Goal: Answer question/provide support: Share knowledge or assist other users

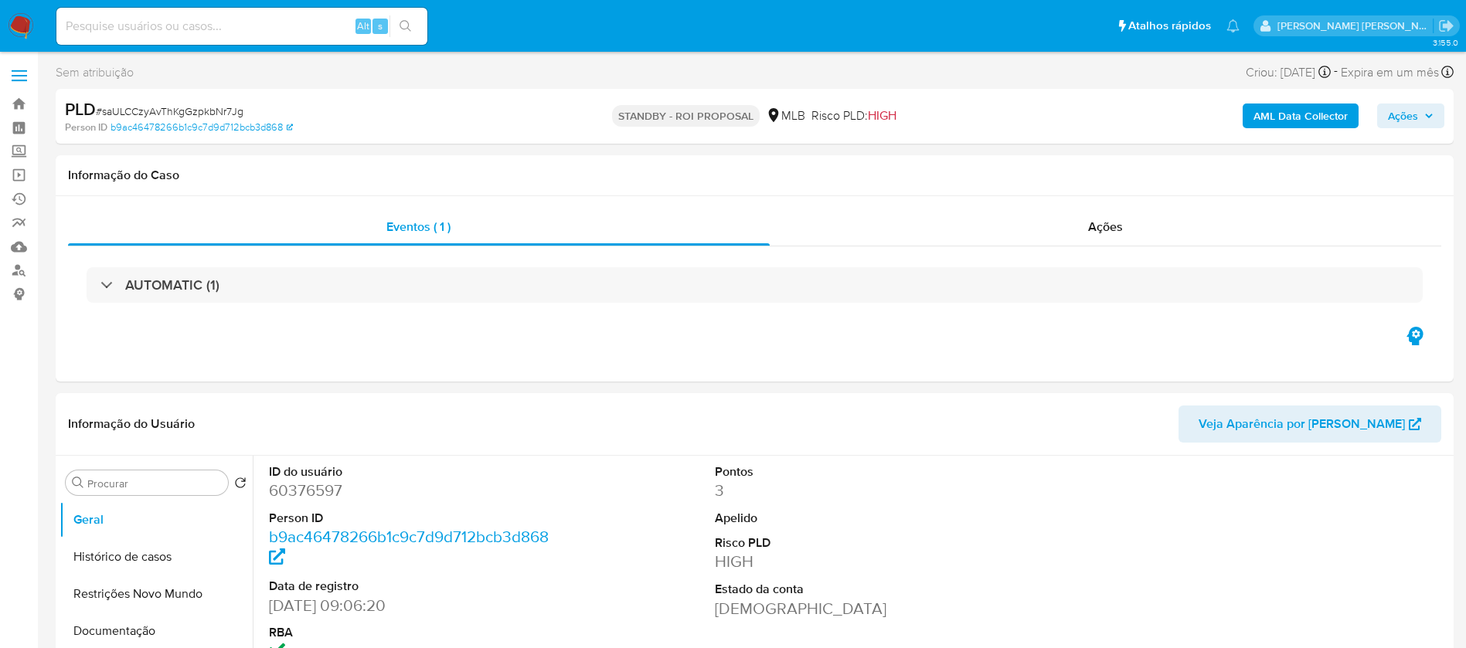
select select "10"
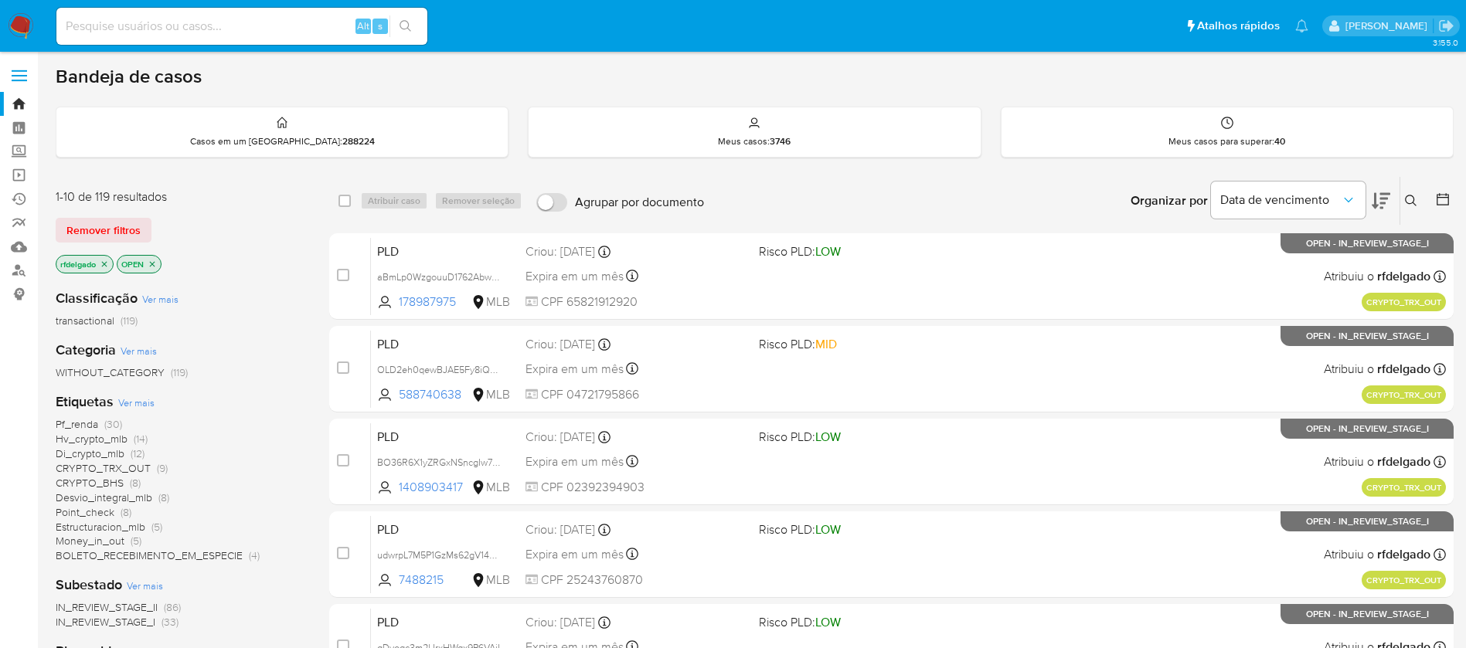
click at [324, 21] on input at bounding box center [241, 26] width 371 height 20
paste input "9h7BpbG8gWsxmS64ZTQRTGIX"
type input "9h7BpbG8gWsxmS64ZTQRTGIX"
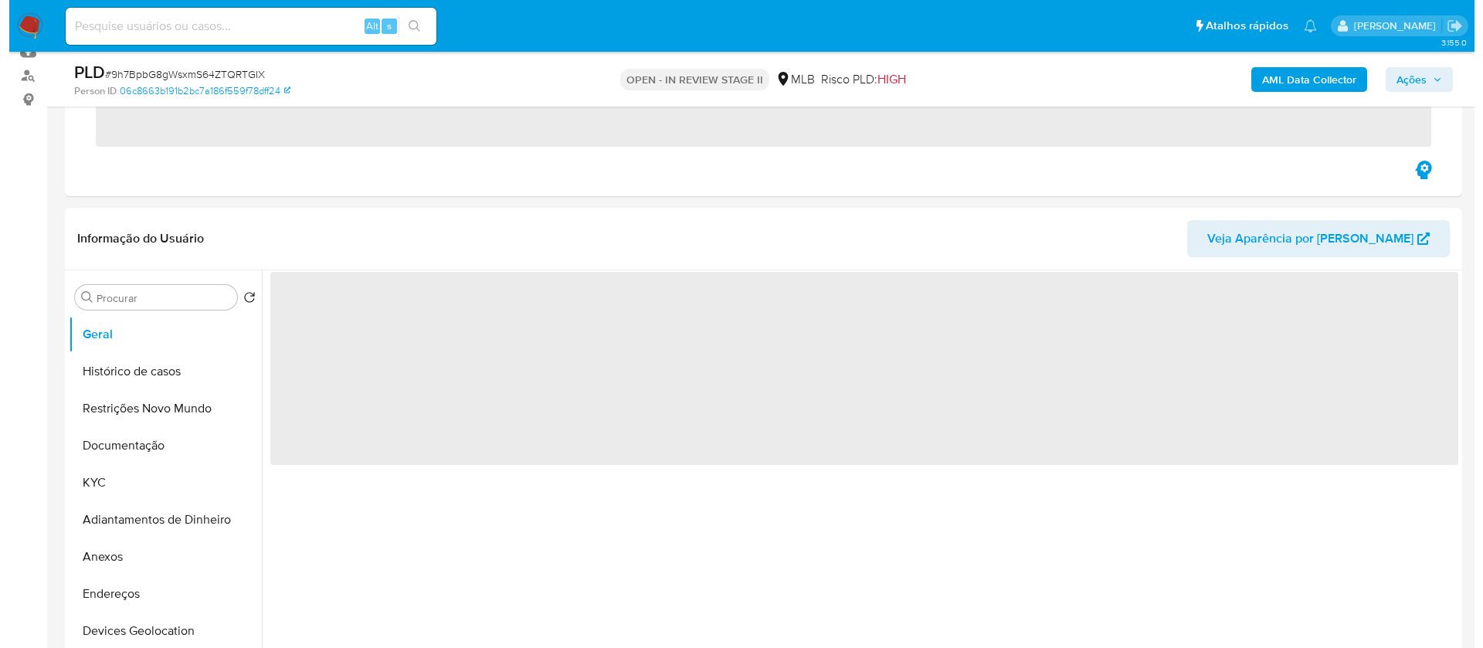
scroll to position [232, 0]
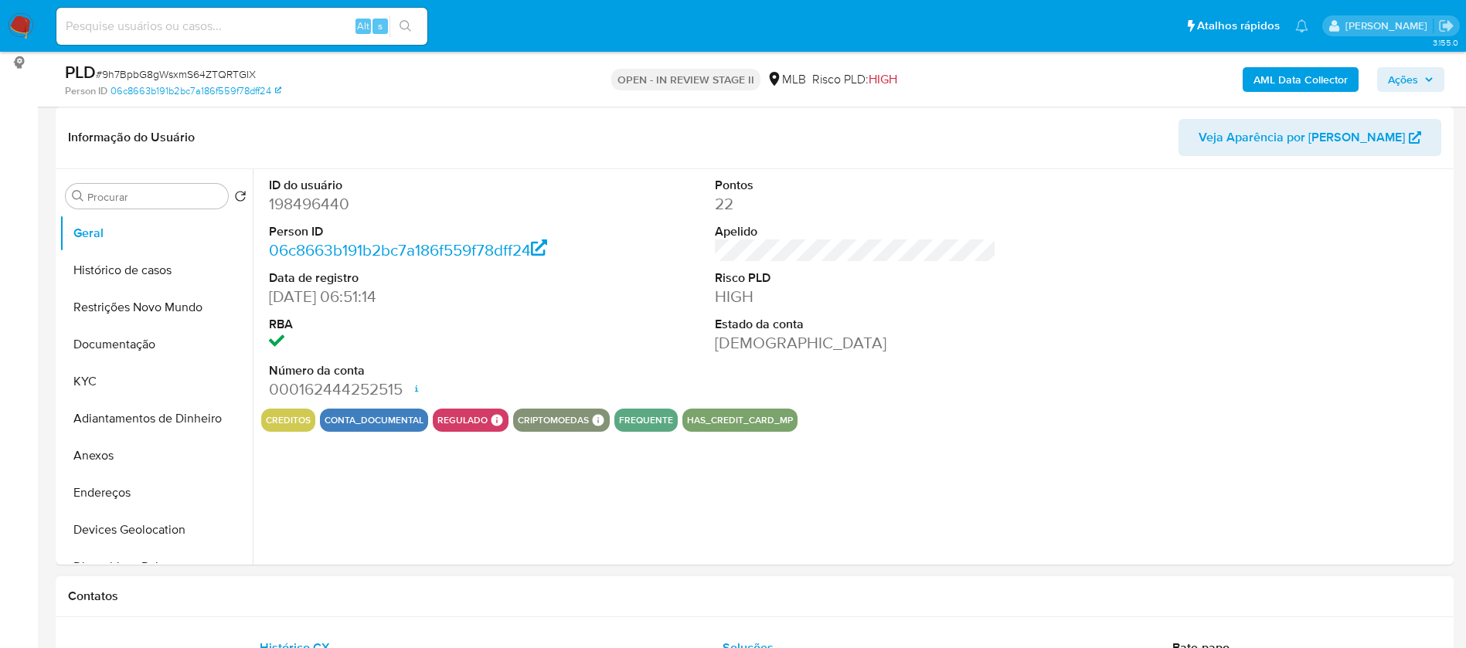
select select "10"
click at [162, 372] on button "KYC" at bounding box center [149, 381] width 181 height 37
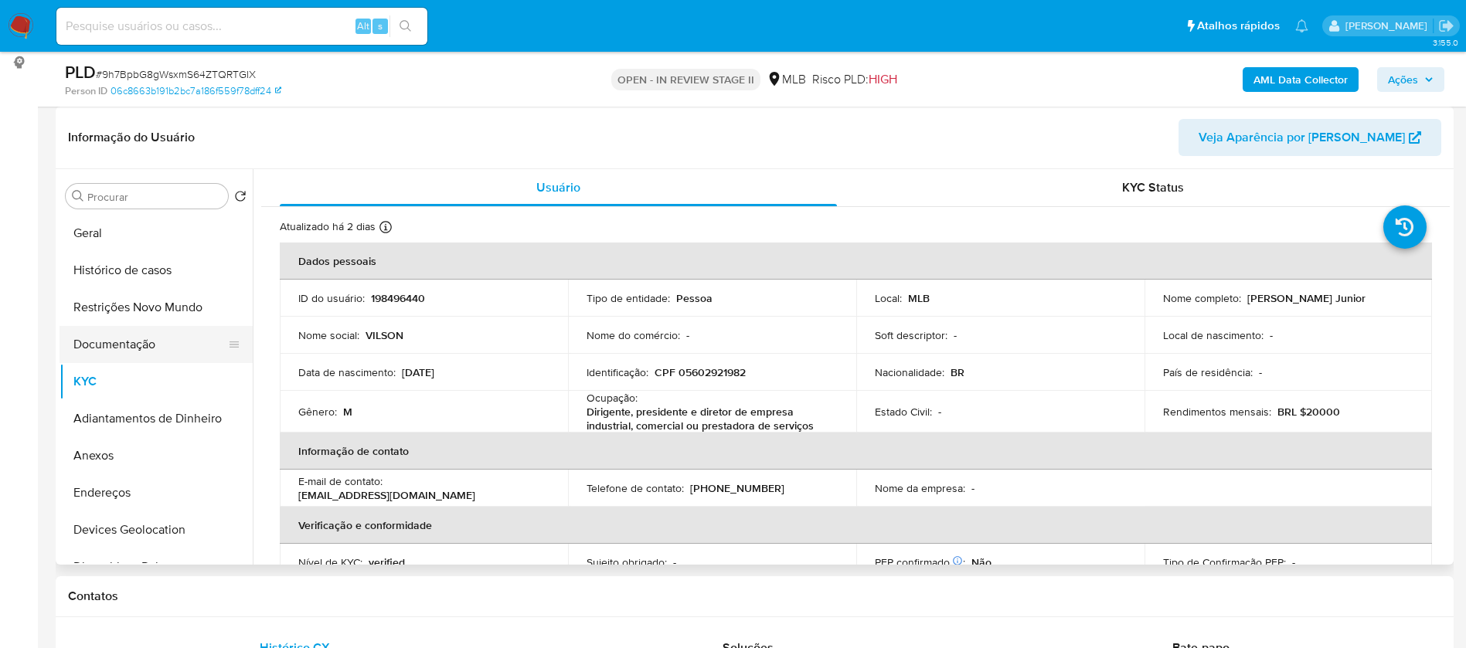
click at [146, 348] on button "Documentação" at bounding box center [149, 344] width 181 height 37
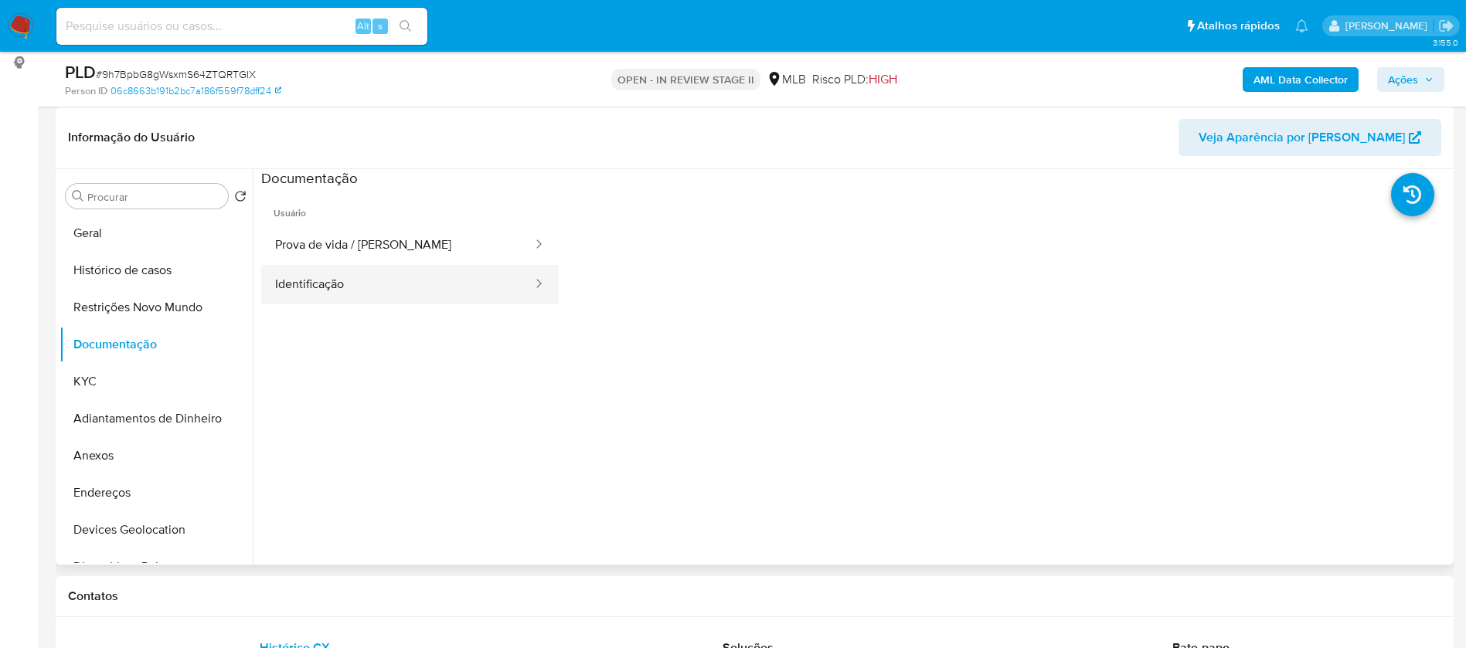
click at [453, 289] on button "Identificação" at bounding box center [397, 284] width 273 height 39
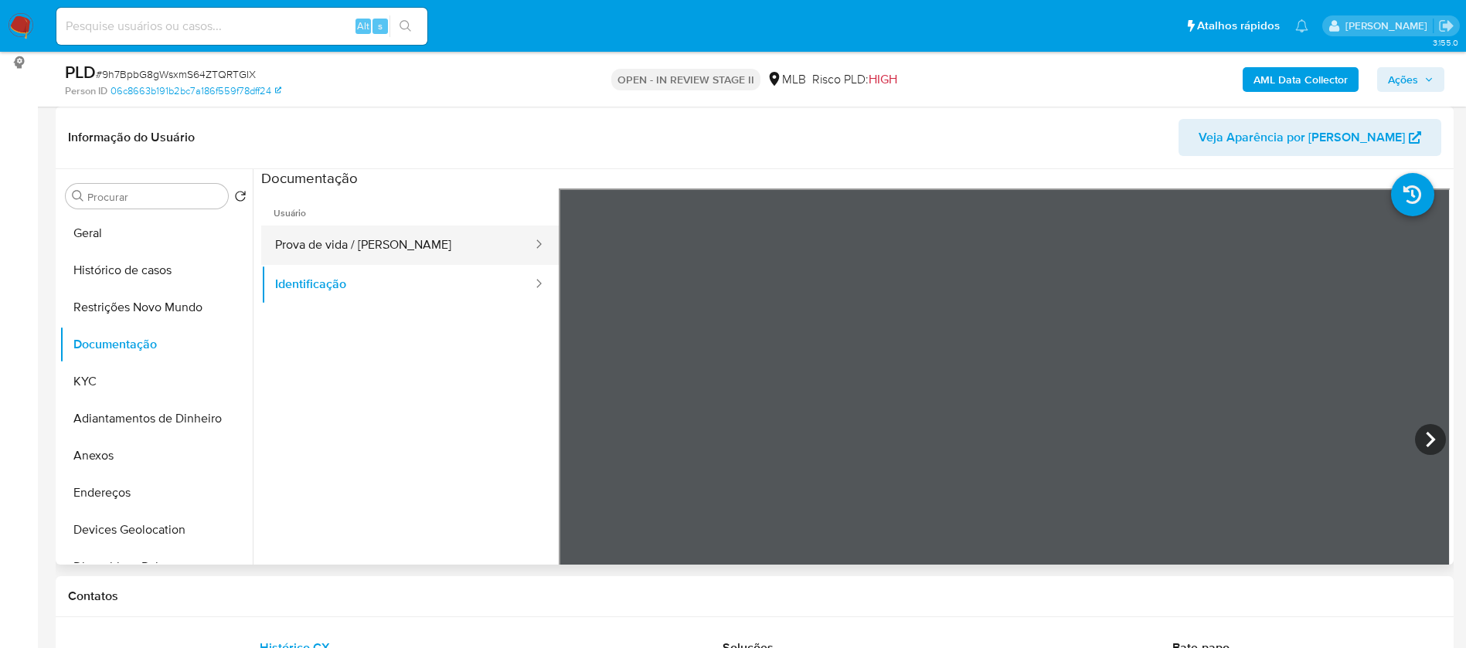
click at [433, 243] on button "Prova de vida / Selfie" at bounding box center [397, 245] width 273 height 39
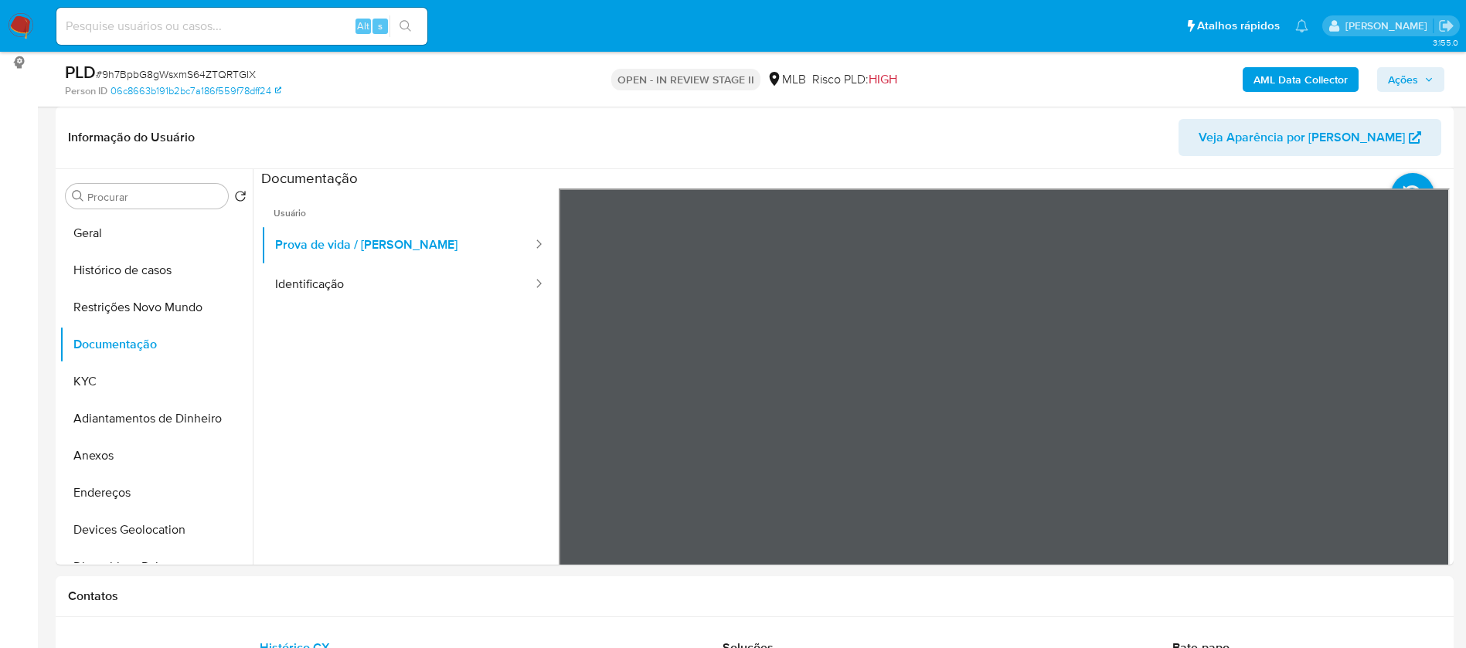
click at [1332, 80] on b "AML Data Collector" at bounding box center [1300, 79] width 94 height 25
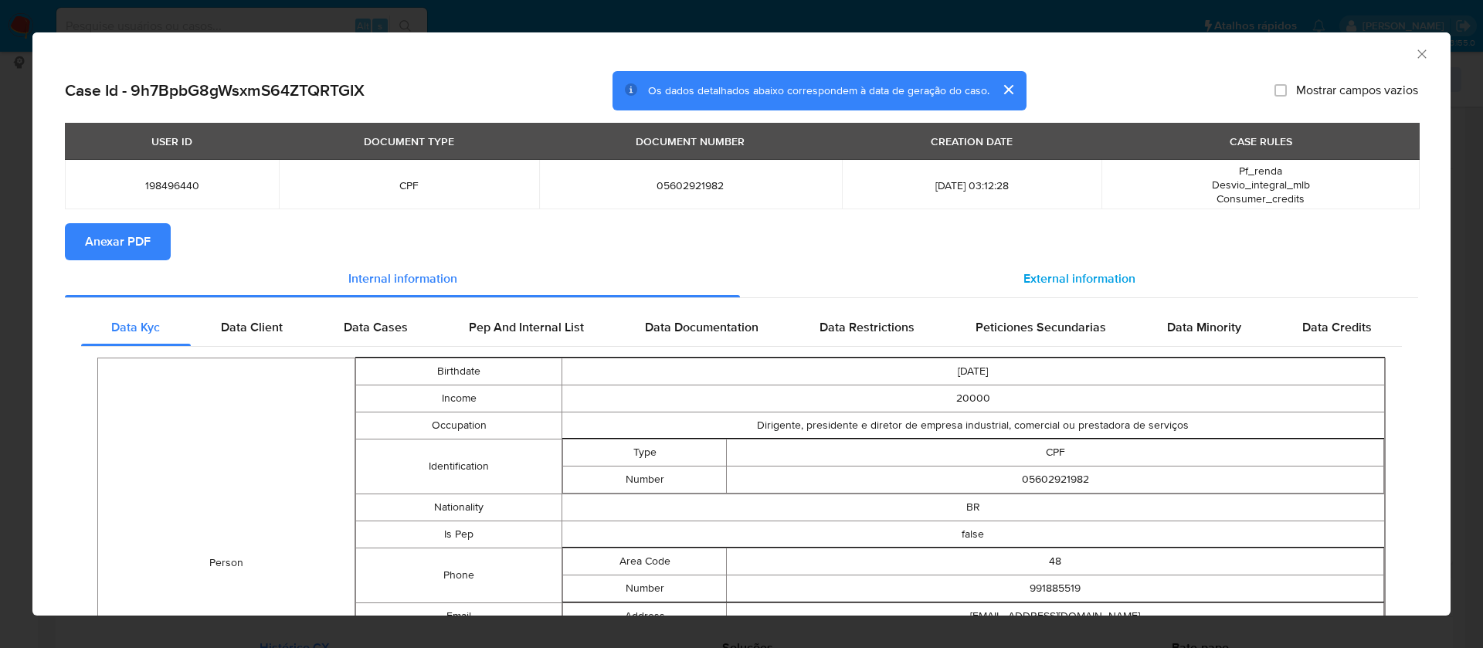
click at [1085, 280] on span "External information" at bounding box center [1080, 279] width 112 height 18
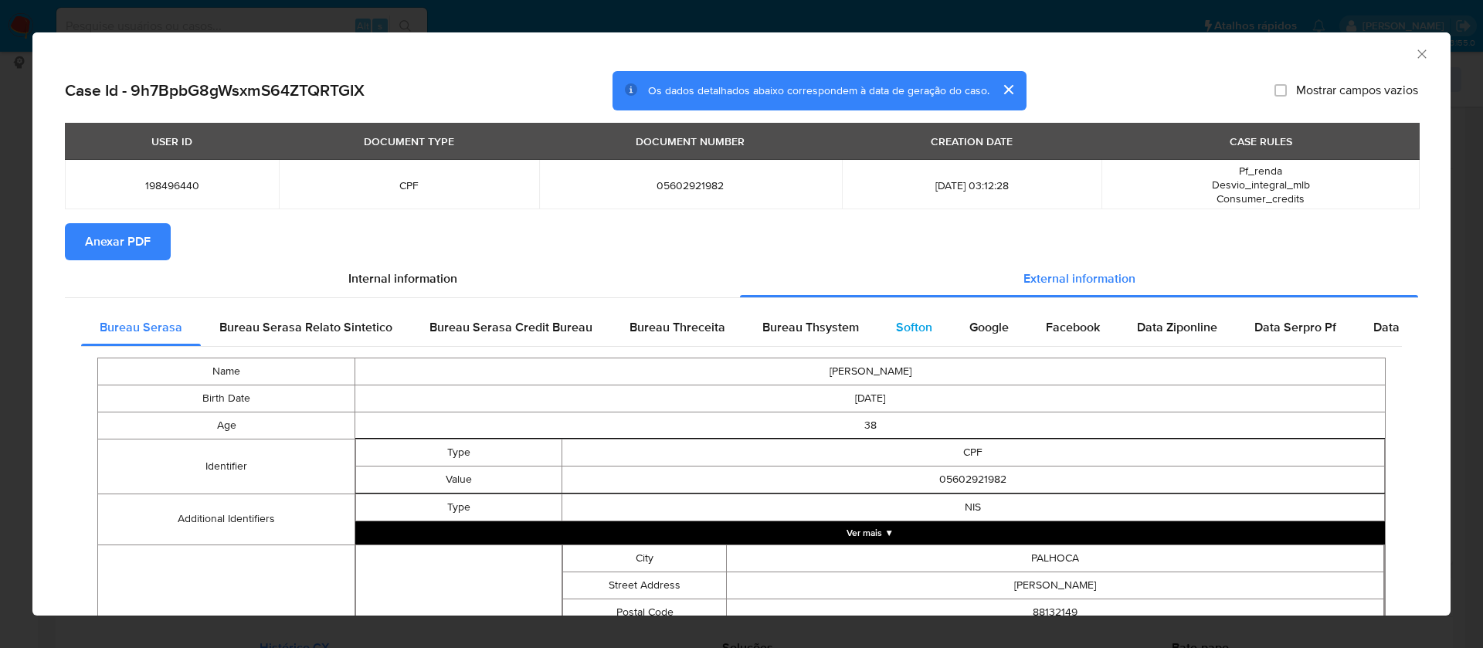
click at [906, 329] on span "Softon" at bounding box center [914, 327] width 36 height 18
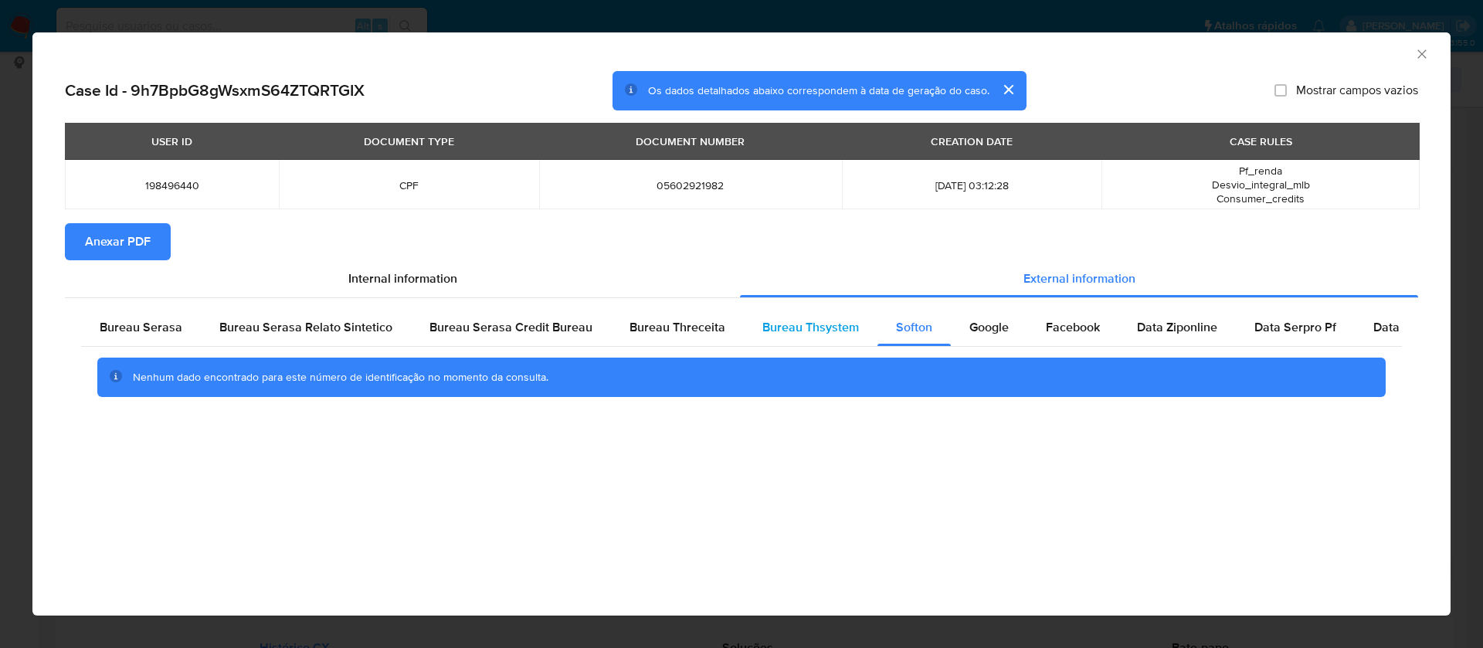
click at [820, 326] on span "Bureau Thsystem" at bounding box center [811, 327] width 97 height 18
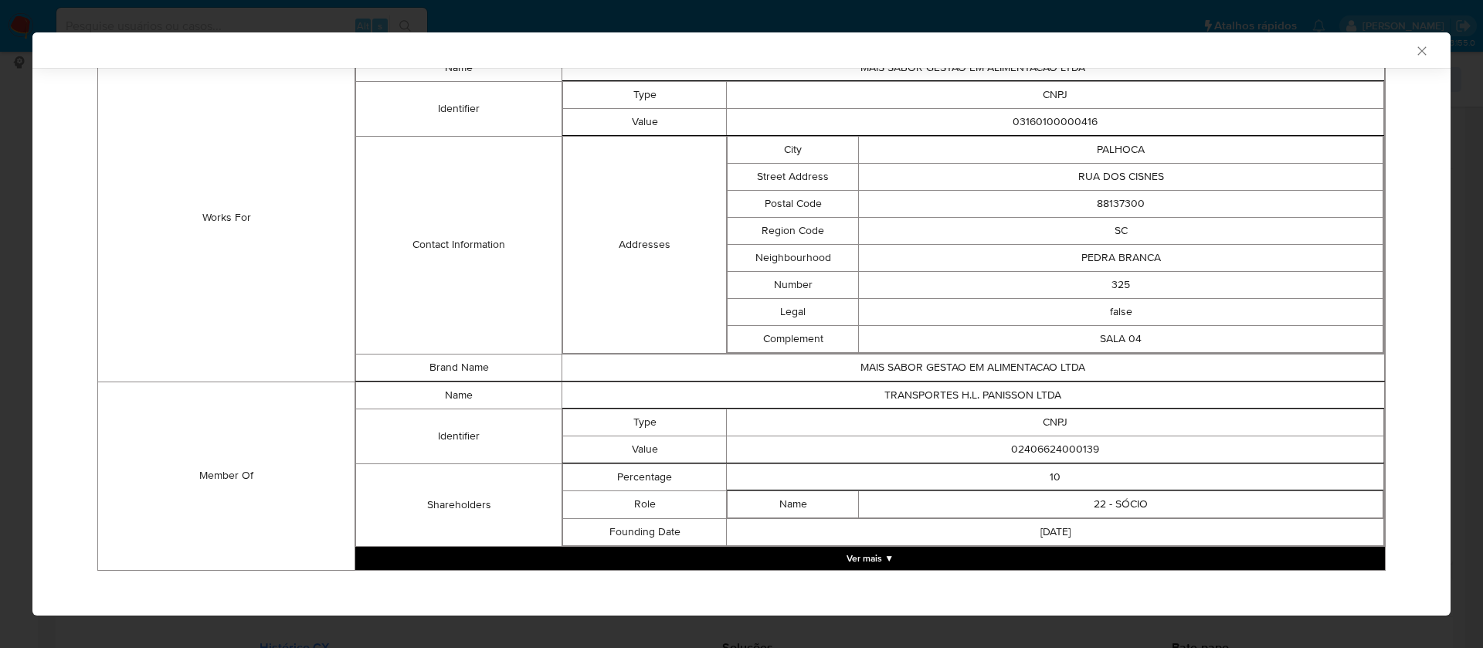
scroll to position [1066, 0]
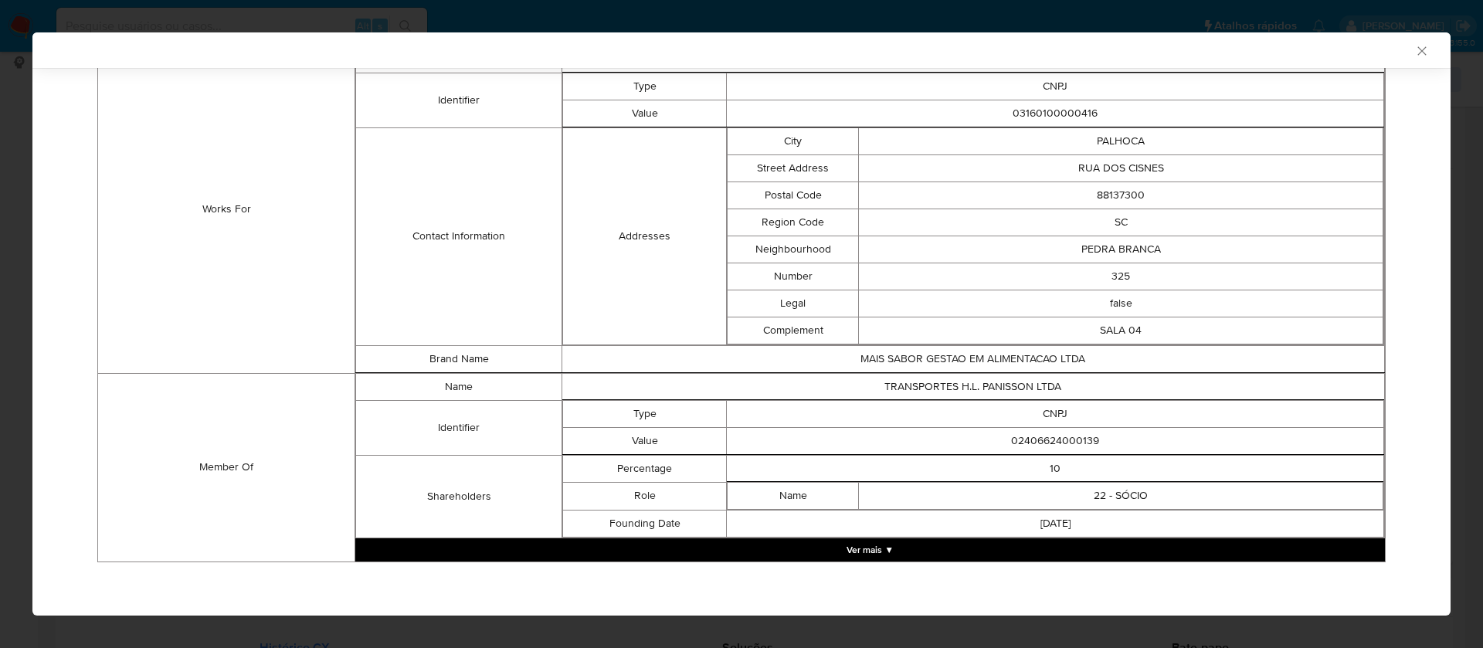
click at [1032, 428] on td "02406624000139" at bounding box center [1056, 440] width 658 height 27
click at [1035, 439] on td "02406624000139" at bounding box center [1056, 440] width 658 height 27
copy td "02406624000139"
click at [870, 547] on button "Ver mais ▼" at bounding box center [870, 550] width 1030 height 23
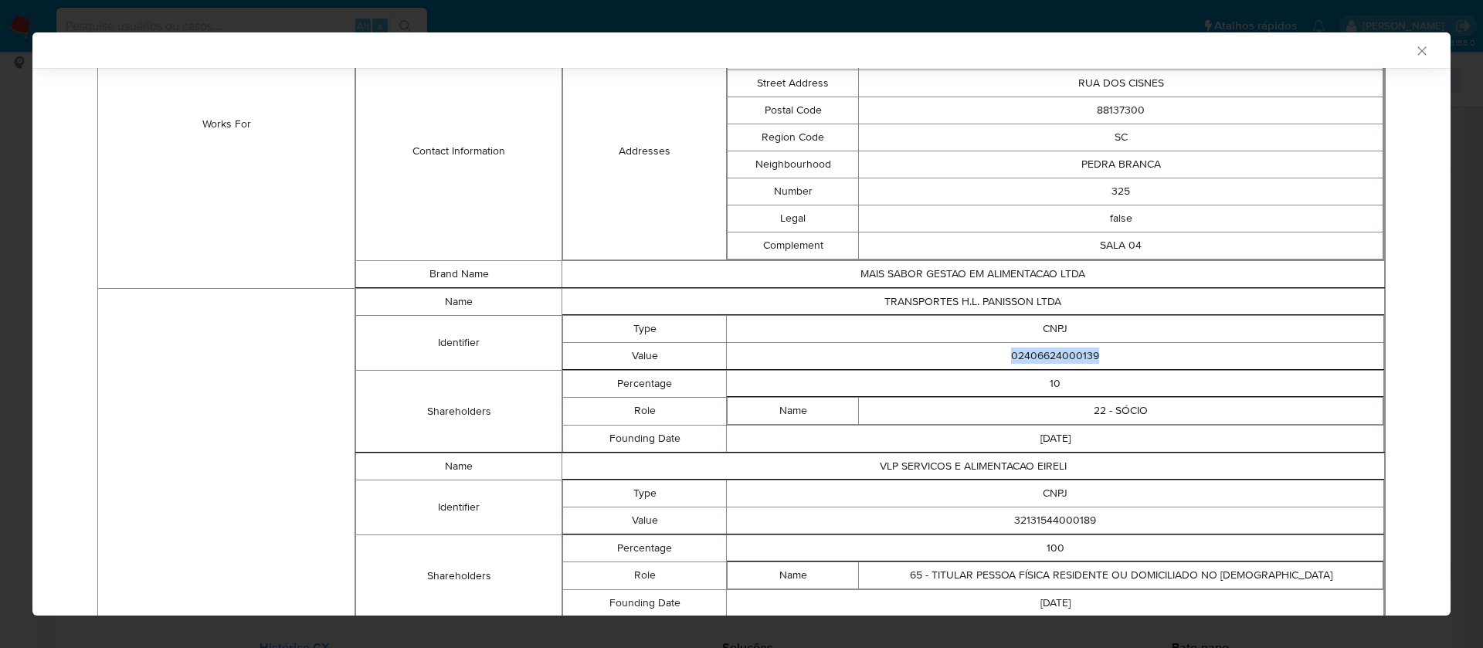
scroll to position [1298, 0]
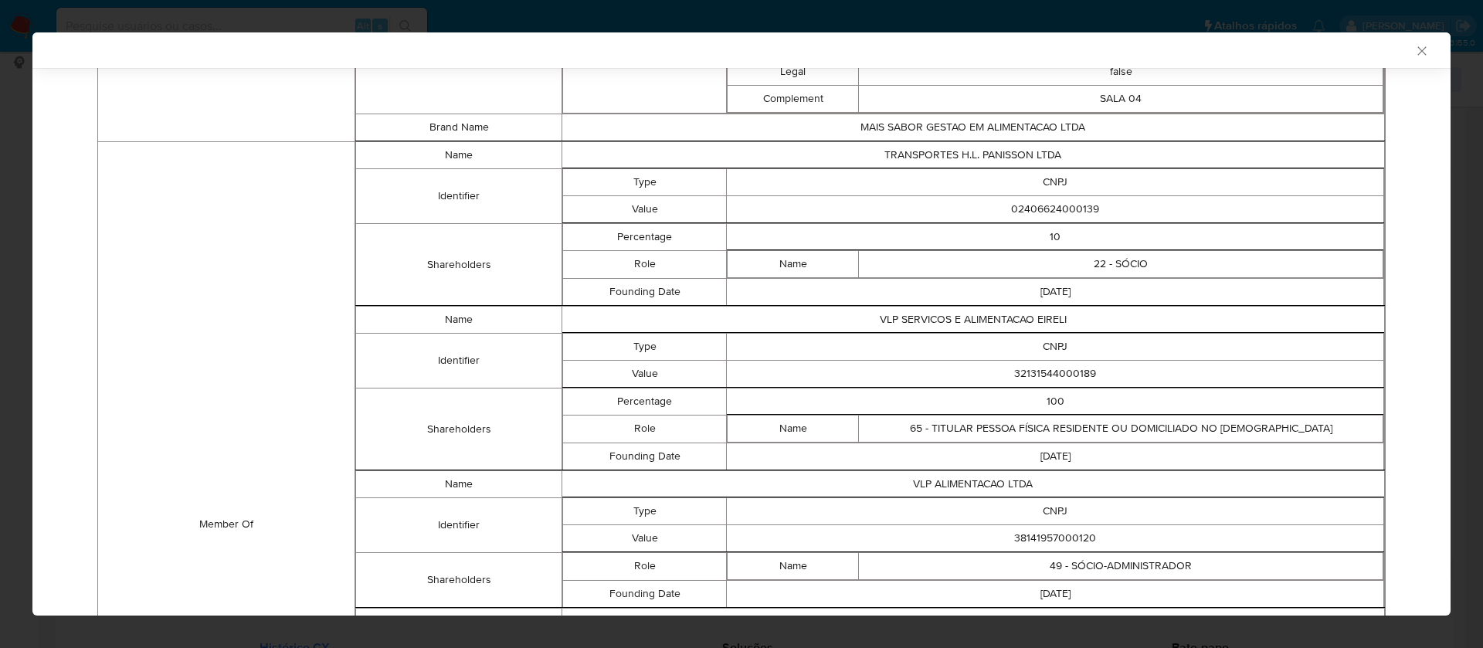
click at [1072, 376] on td "32131544000189" at bounding box center [1056, 373] width 658 height 27
copy td "32131544000189"
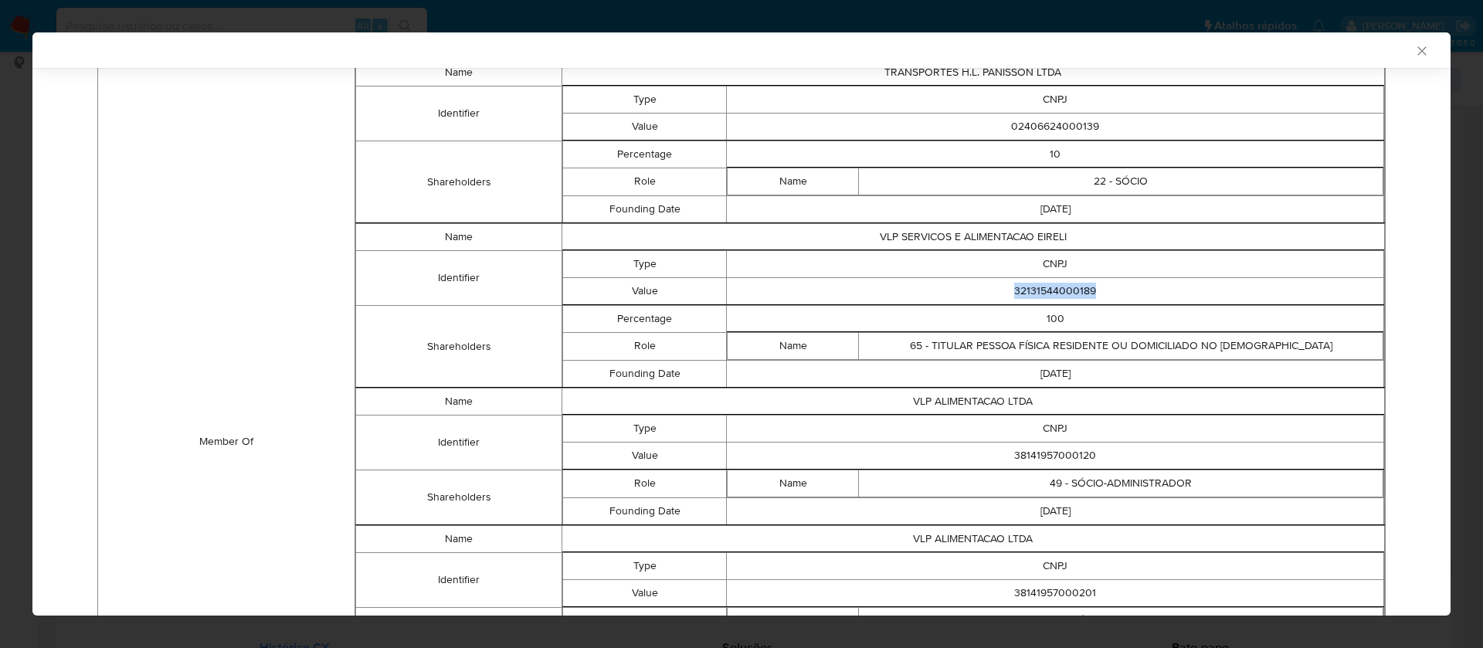
scroll to position [1414, 0]
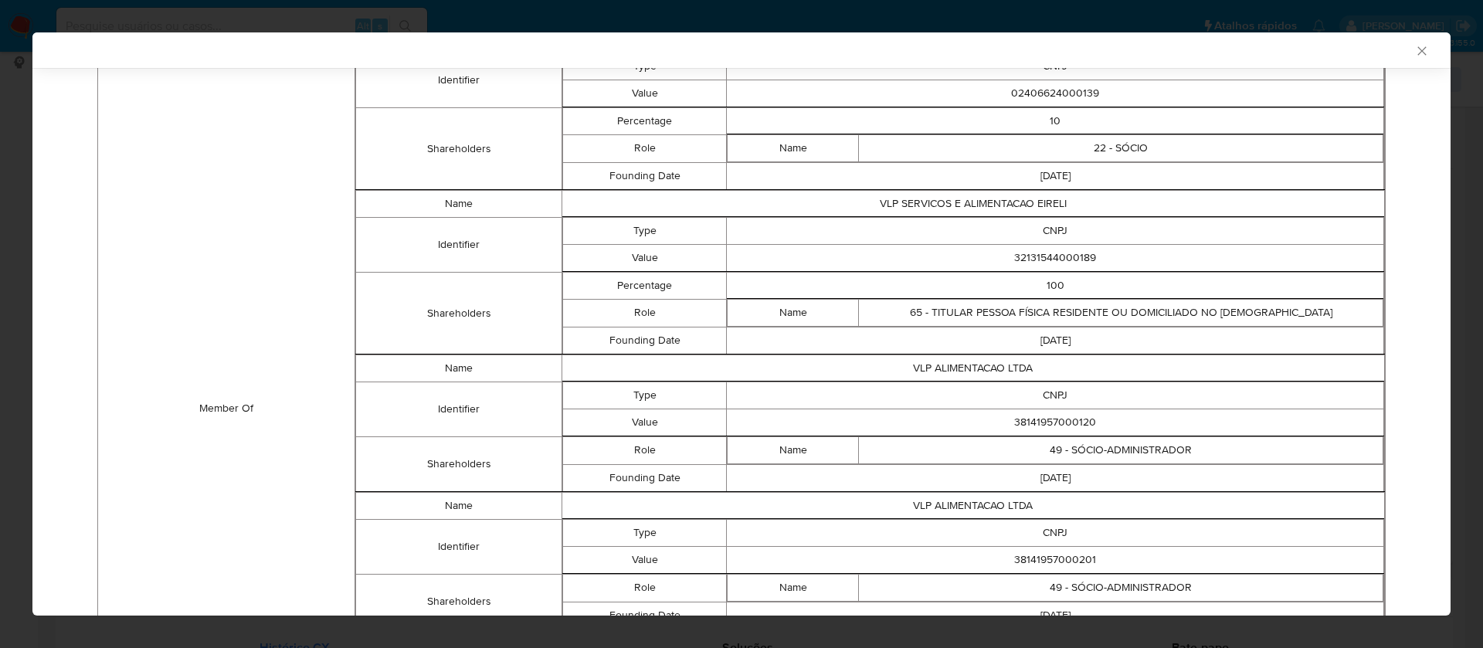
click at [1072, 420] on td "38141957000120" at bounding box center [1056, 422] width 658 height 27
copy td "38141957000120"
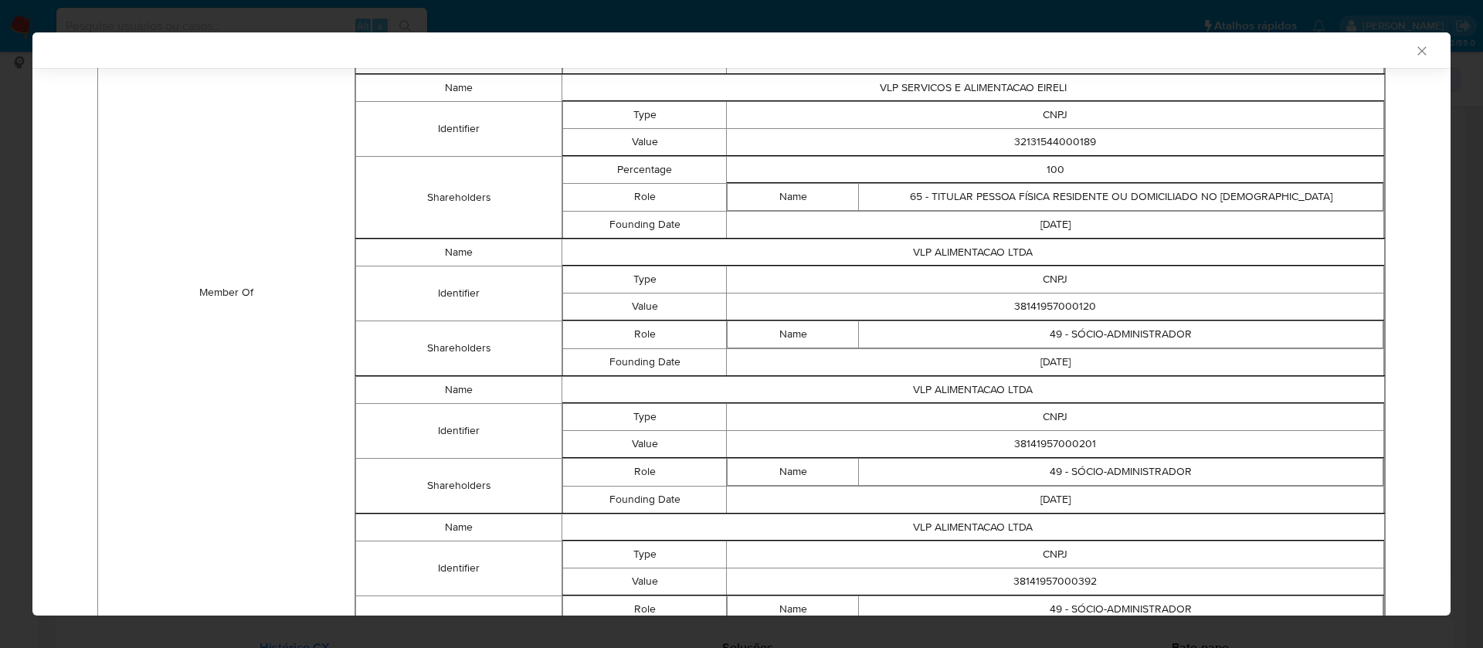
click at [1050, 442] on td "38141957000201" at bounding box center [1056, 443] width 658 height 27
copy td "38141957000201"
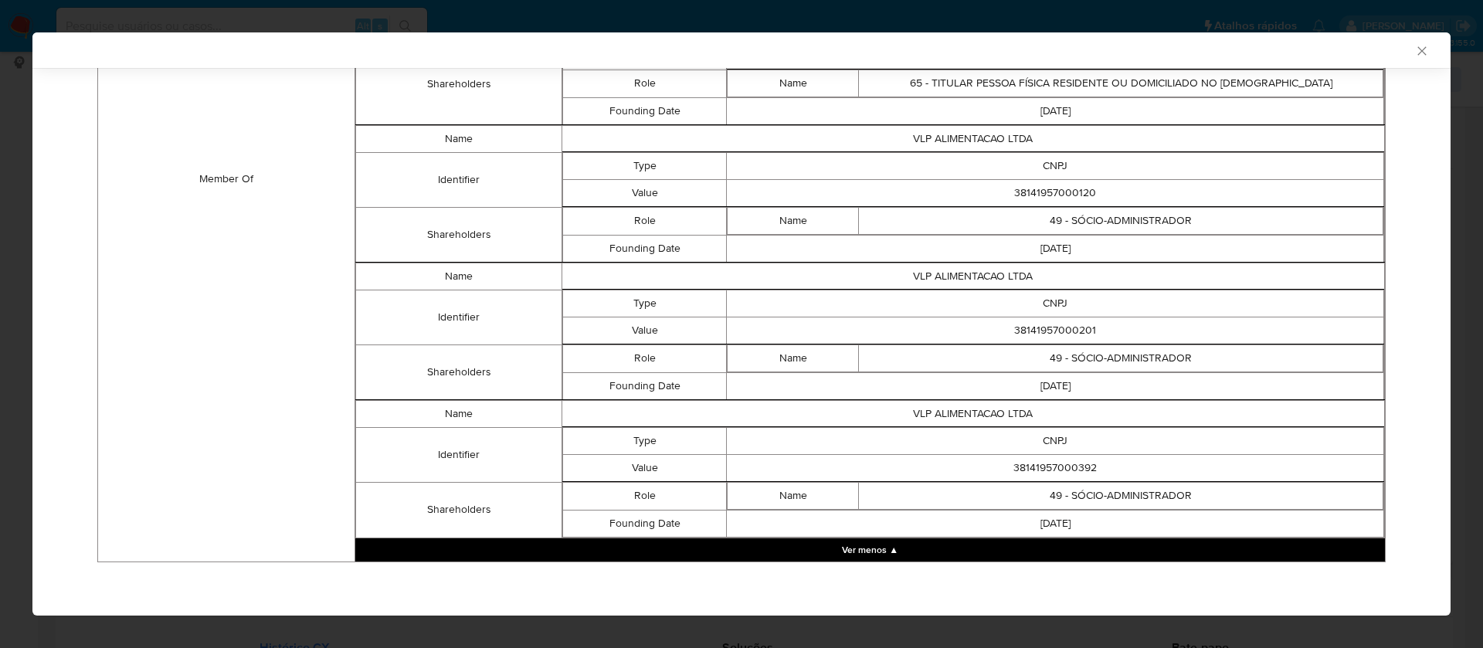
click at [1060, 472] on td "38141957000392" at bounding box center [1056, 467] width 658 height 27
copy td "38141957000392"
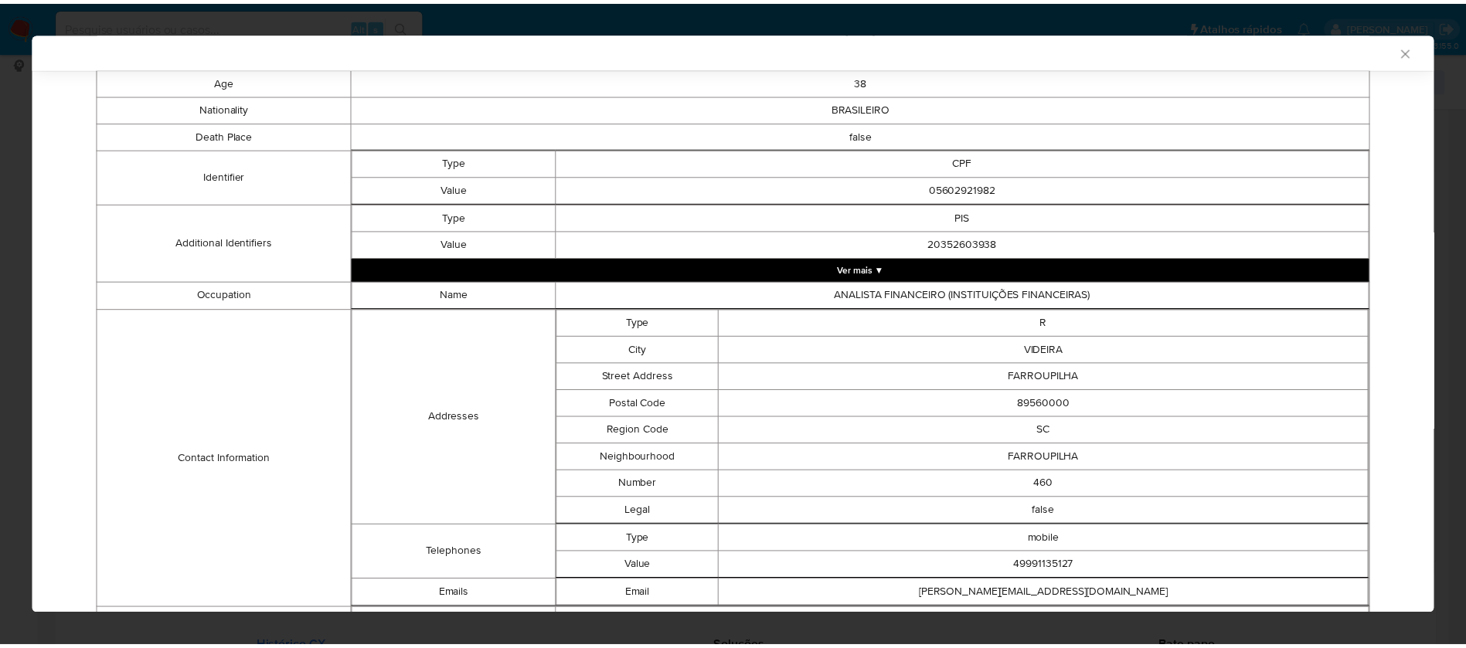
scroll to position [0, 0]
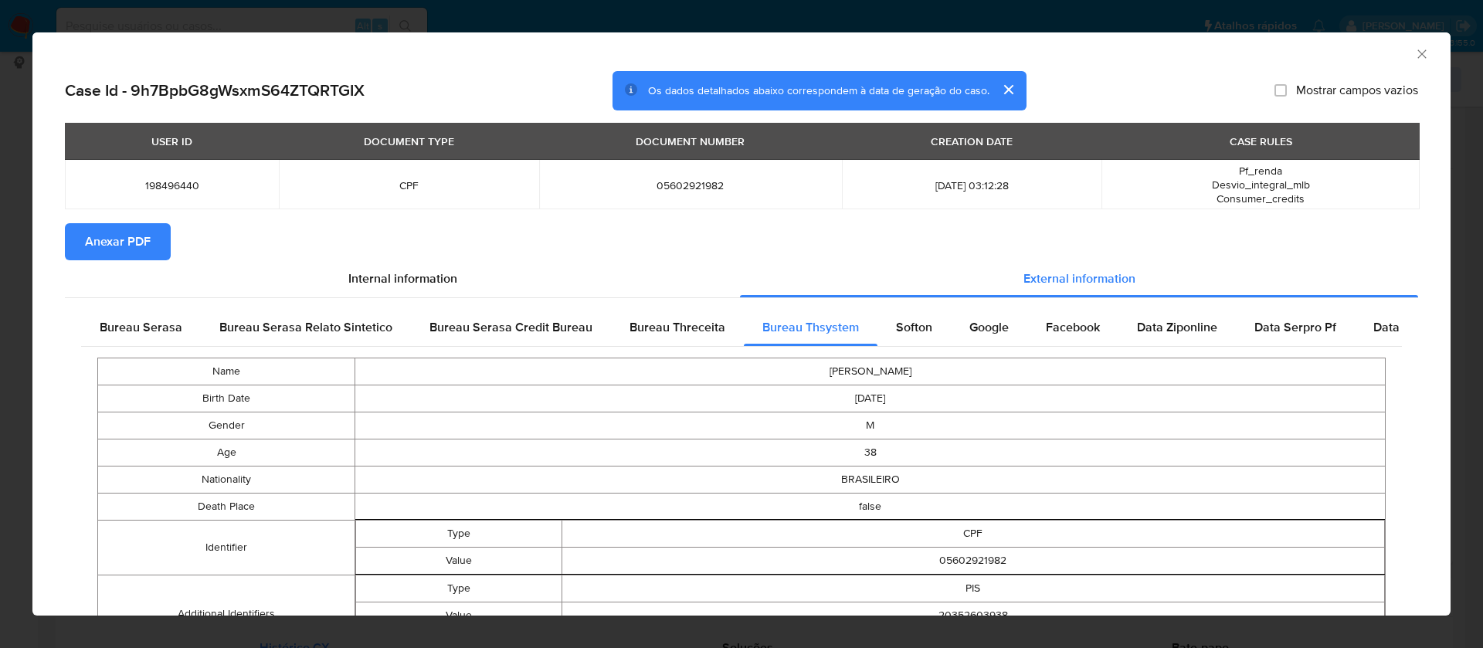
click at [110, 243] on span "Anexar PDF" at bounding box center [118, 242] width 66 height 34
click at [1415, 49] on icon "Fechar a janela" at bounding box center [1422, 53] width 15 height 15
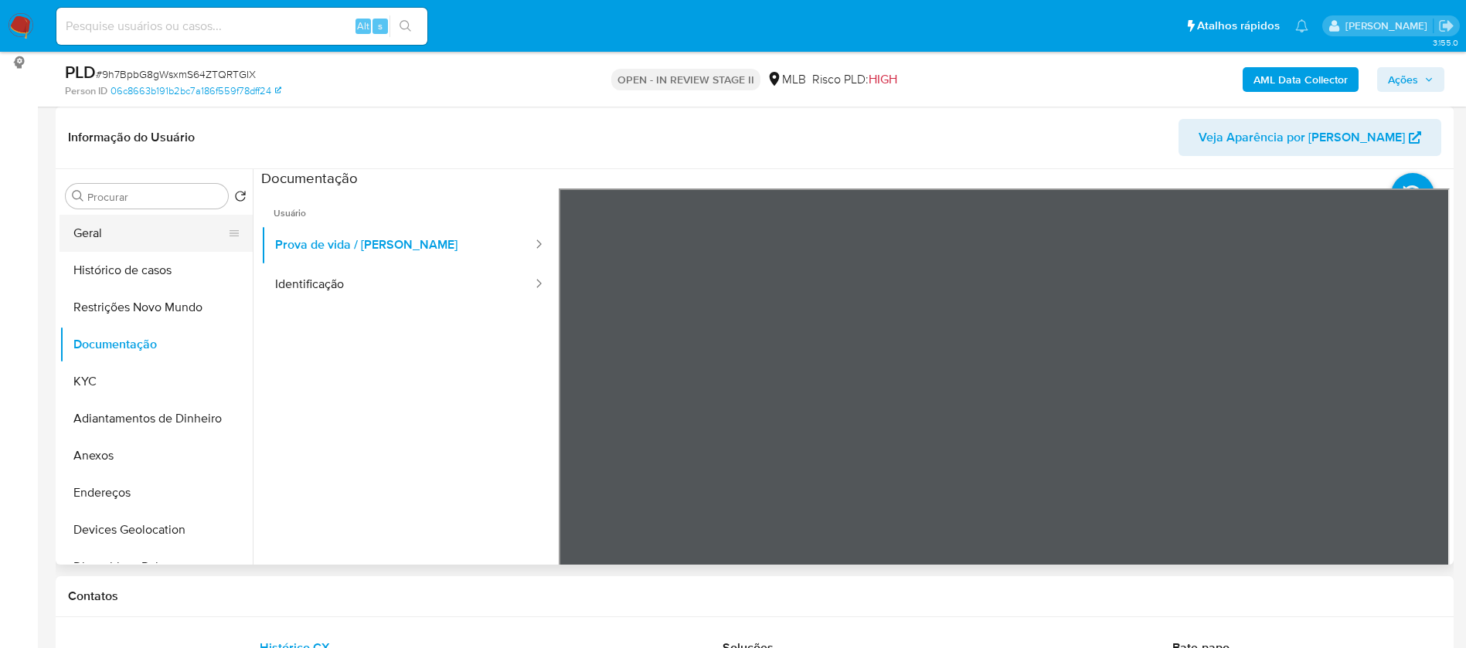
click at [87, 236] on button "Geral" at bounding box center [149, 233] width 181 height 37
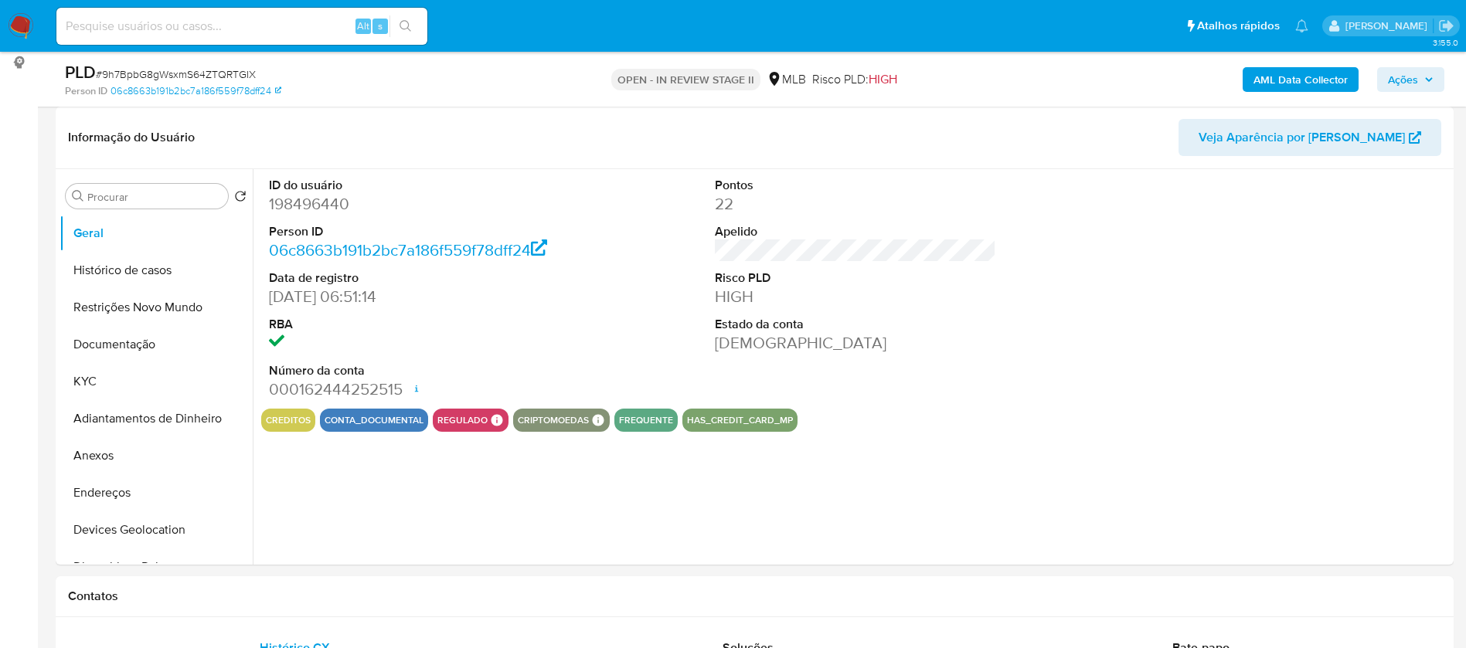
click at [314, 202] on dd "198496440" at bounding box center [410, 204] width 282 height 22
copy dd "198496440"
click at [746, 525] on div "ID do usuário 198496440 Person ID 06c8663b191b2bc7a186f559f78dff24 Data de regi…" at bounding box center [851, 367] width 1197 height 396
click at [163, 386] on button "KYC" at bounding box center [149, 381] width 181 height 37
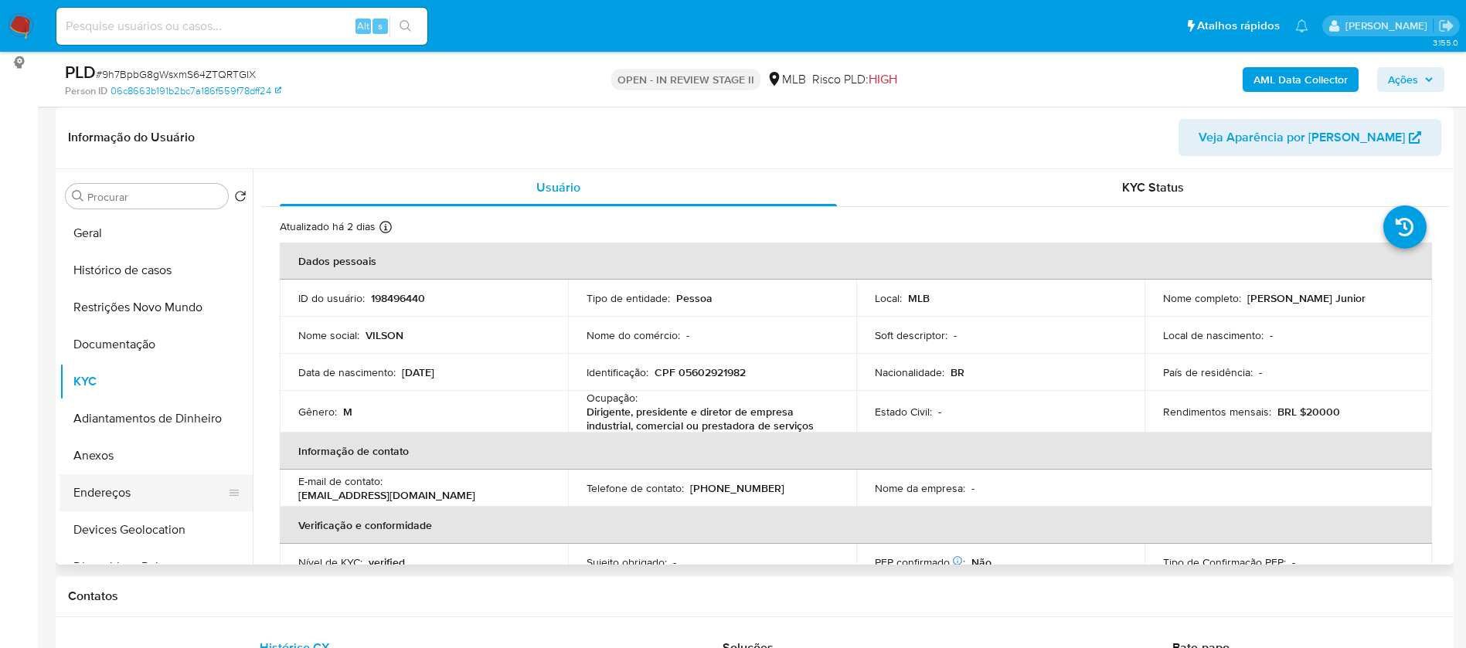
click at [151, 479] on button "Endereços" at bounding box center [149, 492] width 181 height 37
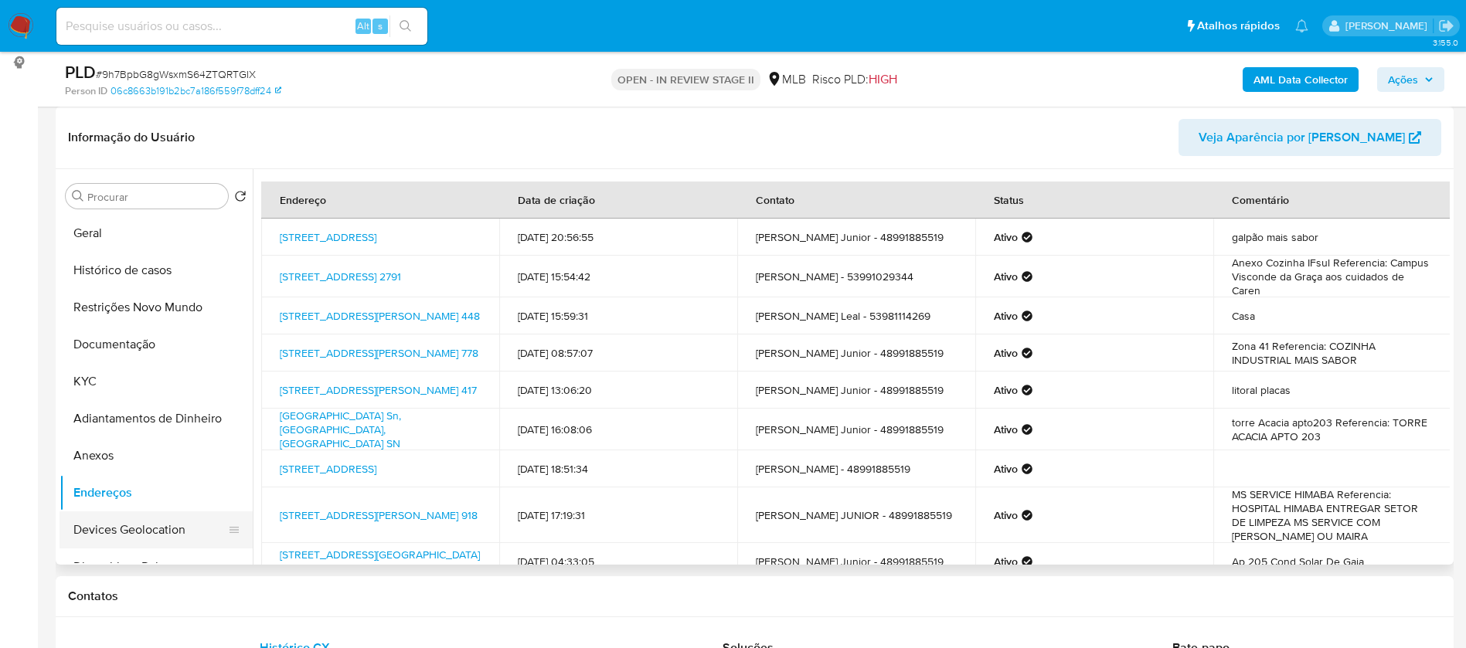
click at [167, 534] on button "Devices Geolocation" at bounding box center [149, 529] width 181 height 37
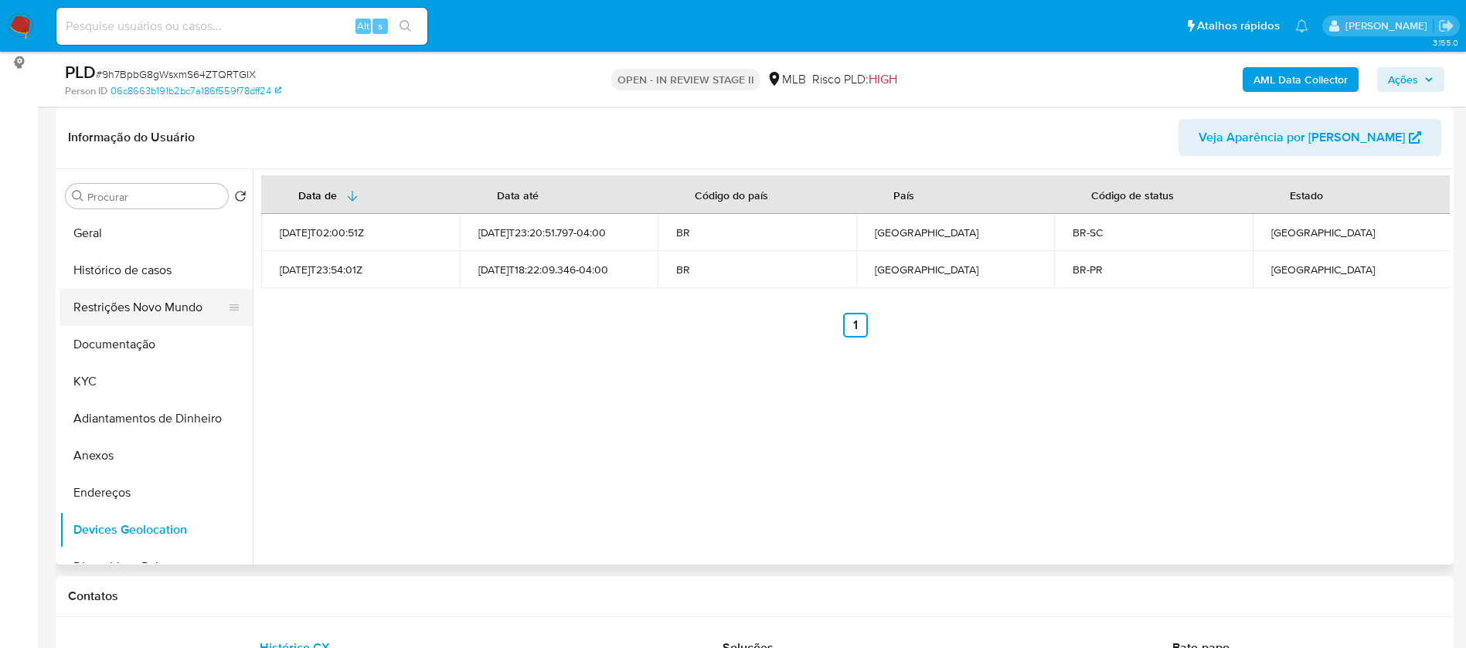
click at [135, 306] on button "Restrições Novo Mundo" at bounding box center [149, 307] width 181 height 37
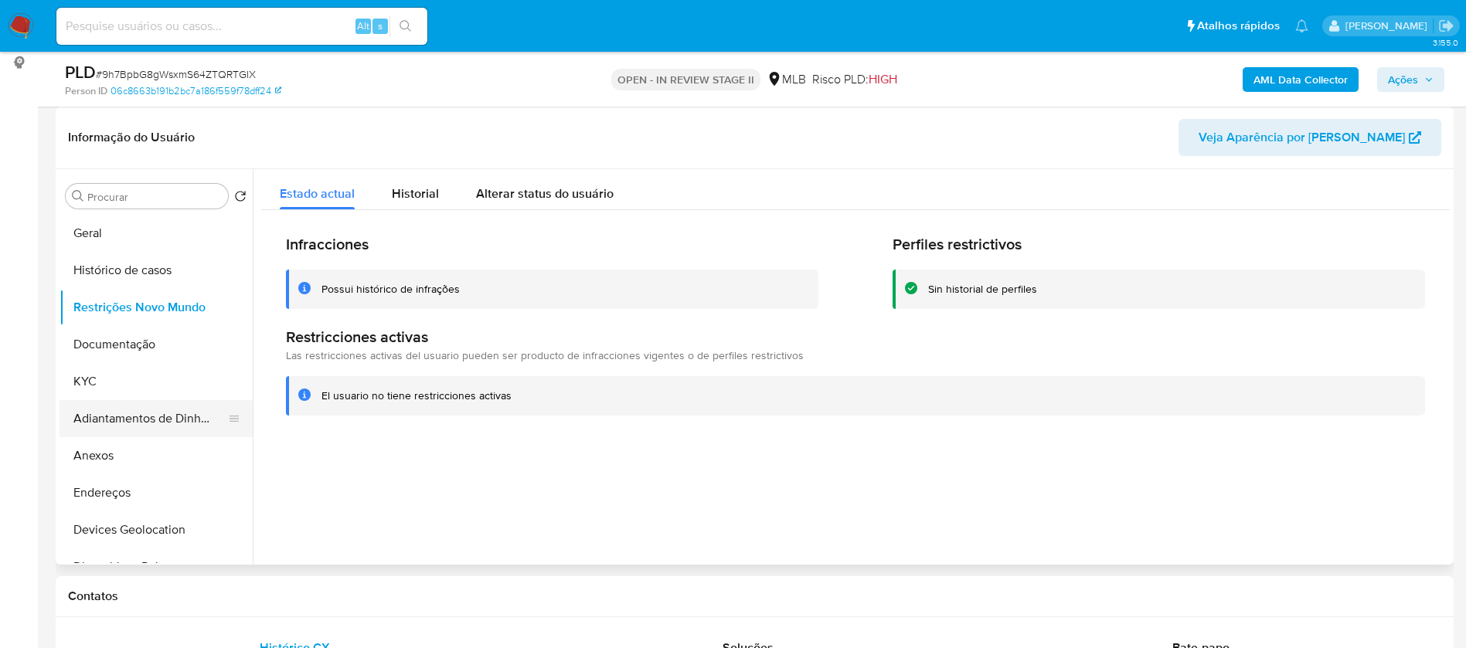
scroll to position [116, 0]
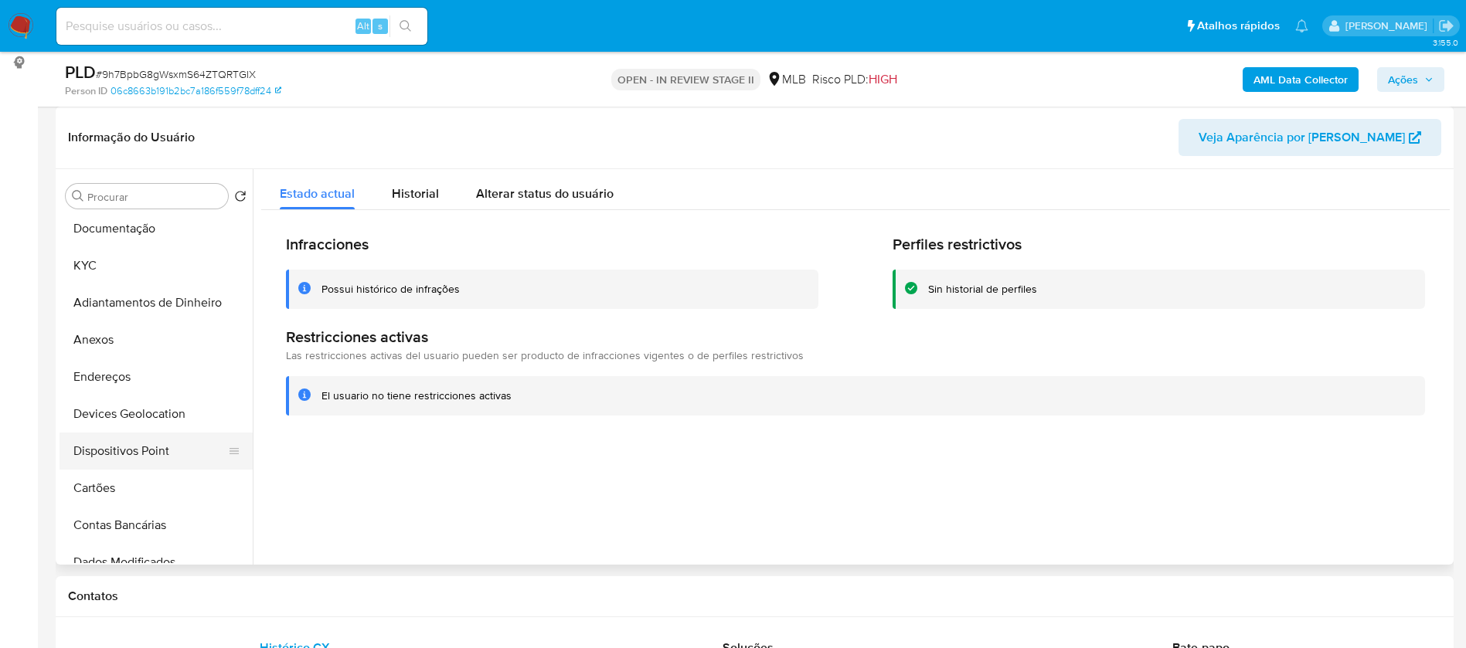
click at [164, 457] on button "Dispositivos Point" at bounding box center [149, 451] width 181 height 37
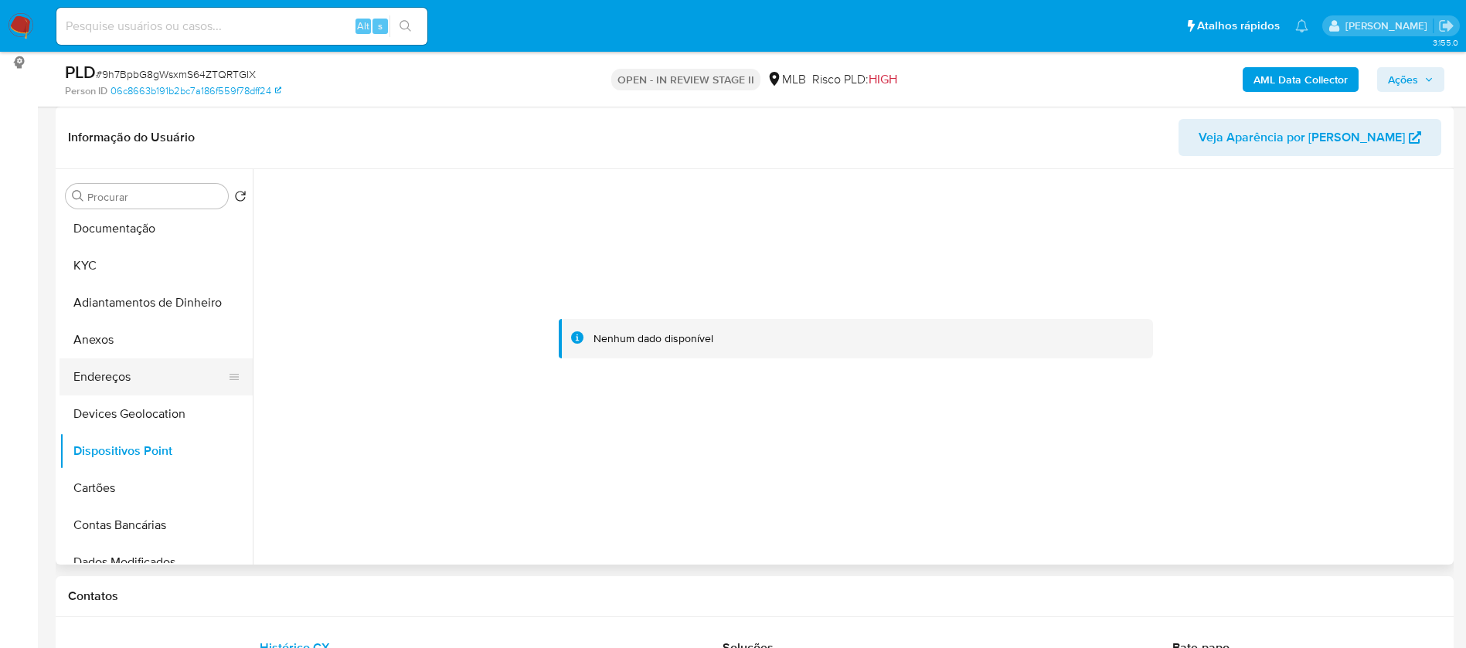
click at [90, 372] on button "Endereços" at bounding box center [149, 377] width 181 height 37
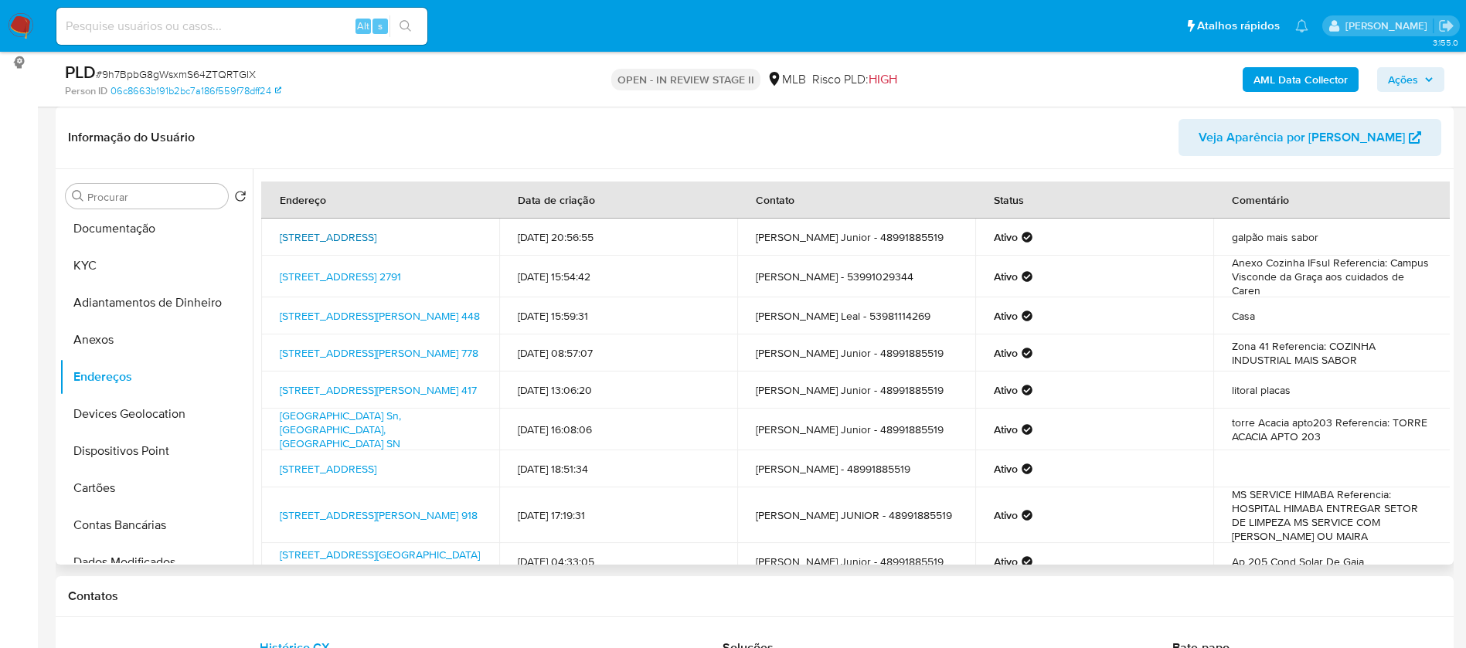
click at [376, 233] on link "Rua Dos Cisnes 325, Palhoça, Santa Catarina, 88137300, Brasil 325" at bounding box center [328, 236] width 97 height 15
click at [134, 229] on button "Documentação" at bounding box center [149, 228] width 181 height 37
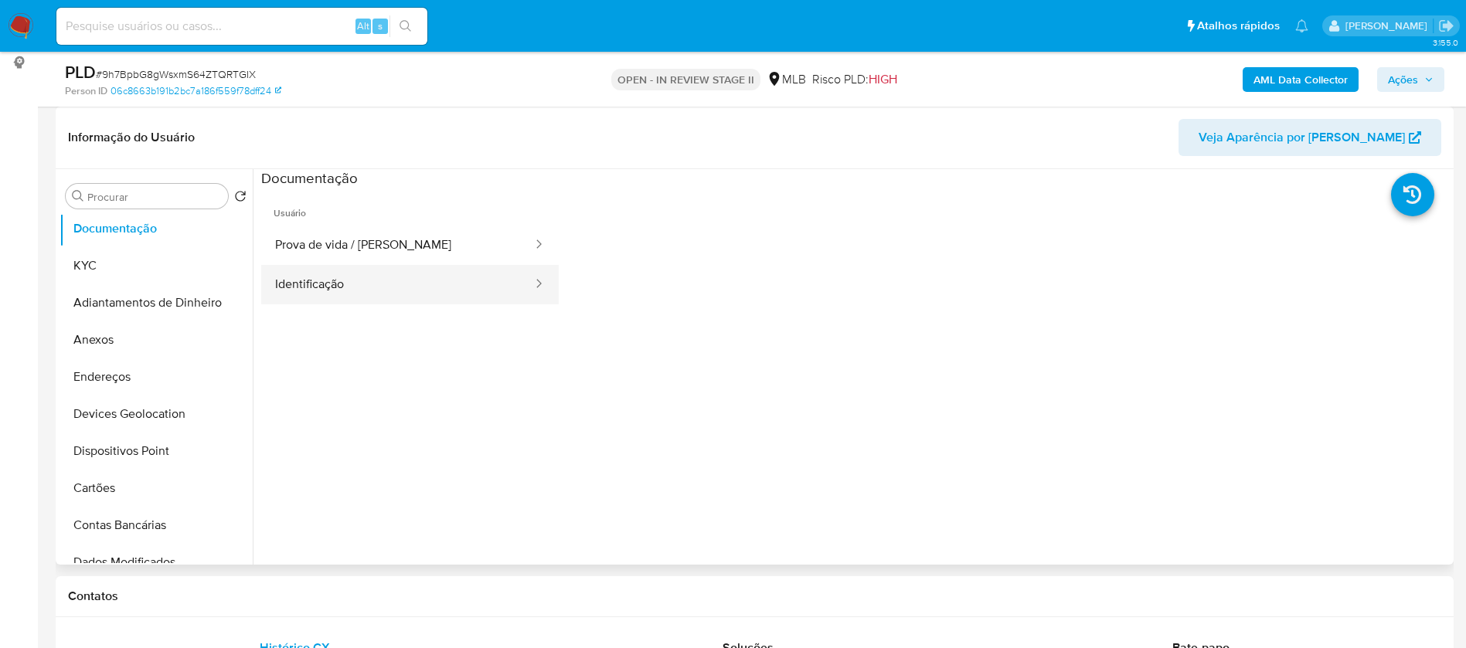
click at [478, 288] on button "Identificação" at bounding box center [397, 284] width 273 height 39
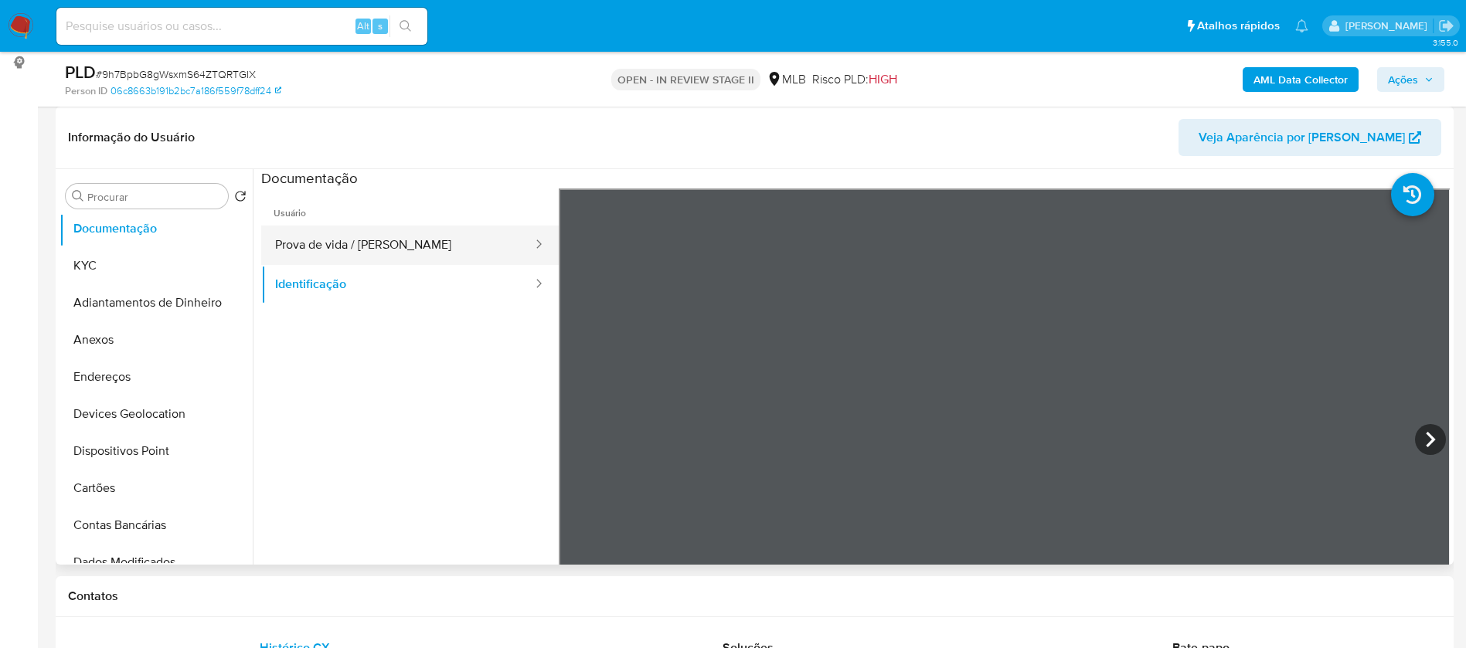
click at [475, 236] on button "Prova de vida / Selfie" at bounding box center [397, 245] width 273 height 39
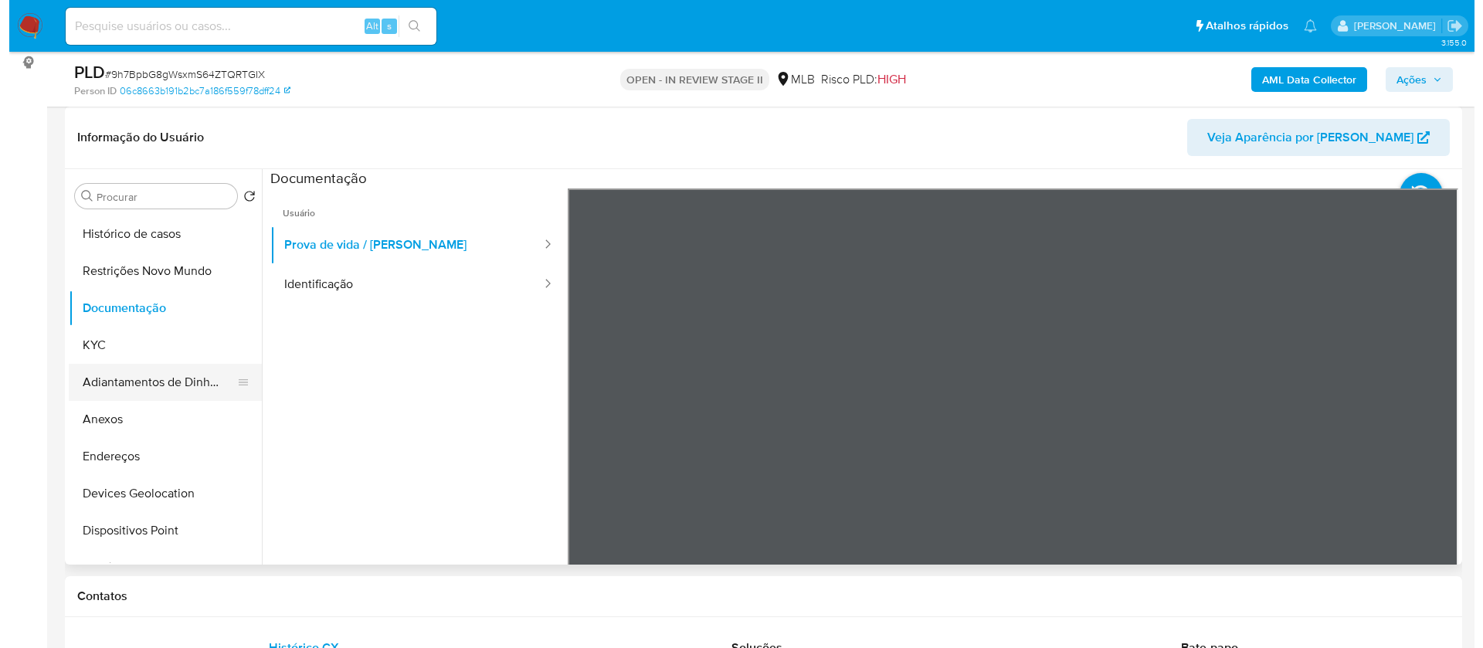
scroll to position [0, 0]
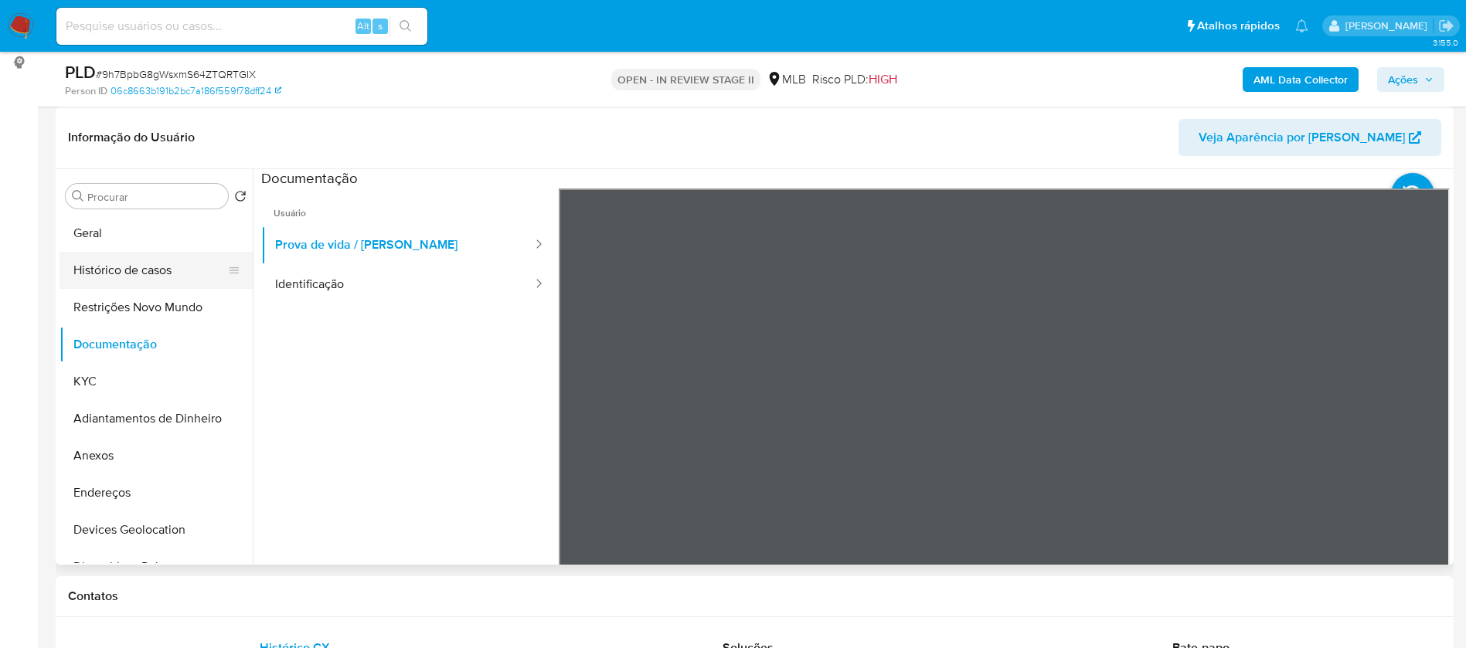
click at [154, 265] on button "Histórico de casos" at bounding box center [149, 270] width 181 height 37
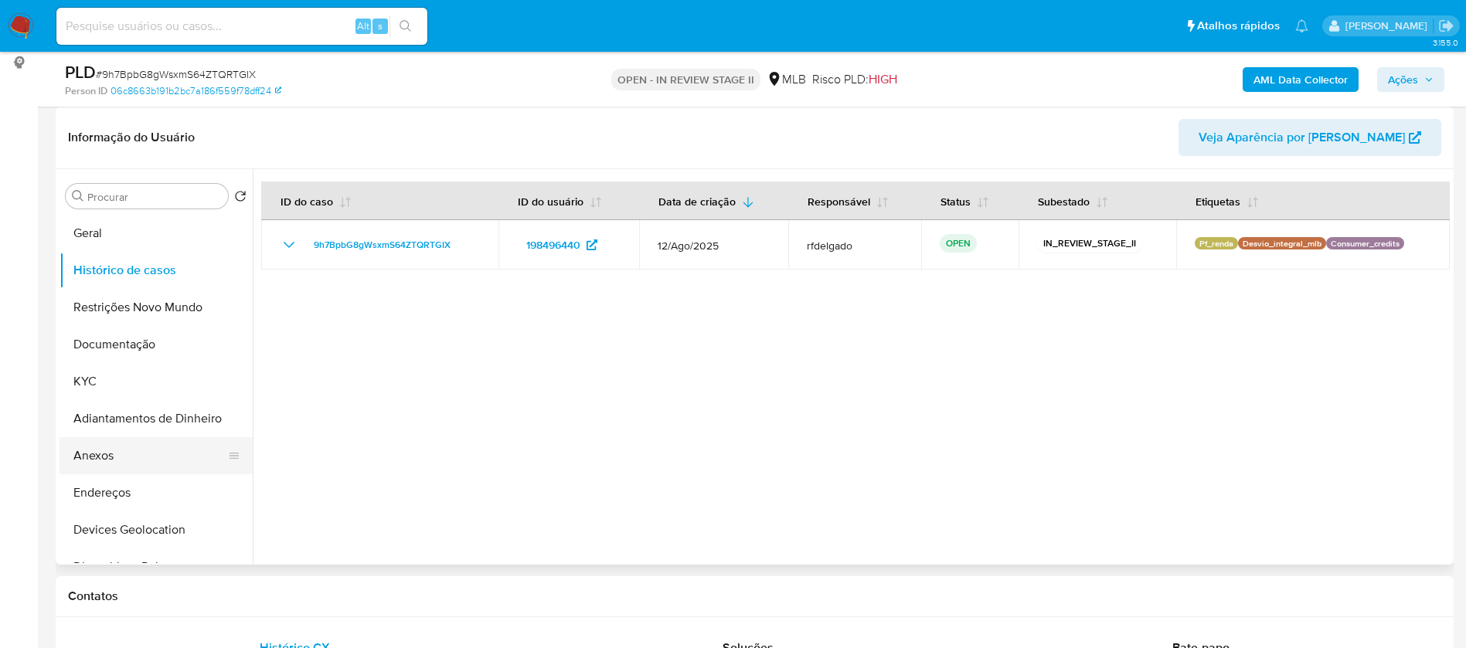
click at [86, 446] on button "Anexos" at bounding box center [149, 455] width 181 height 37
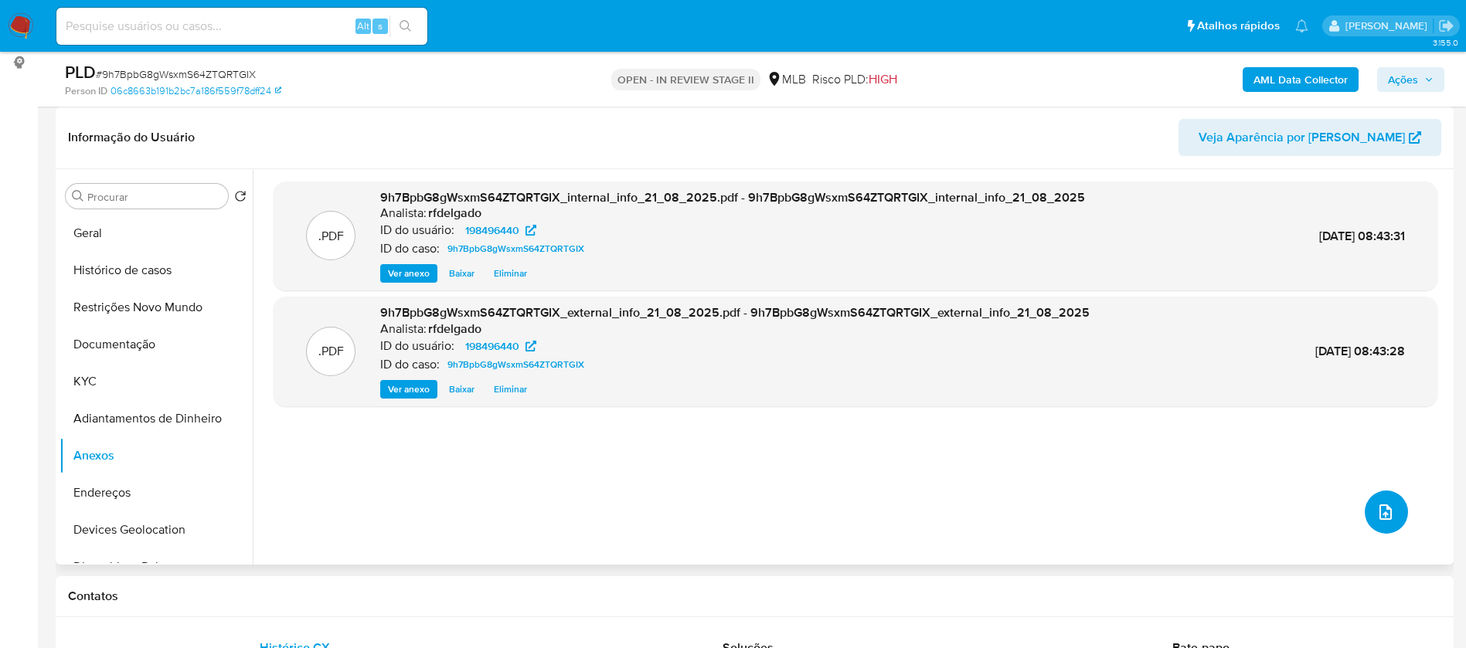
click at [1391, 515] on button "upload-file" at bounding box center [1385, 512] width 43 height 43
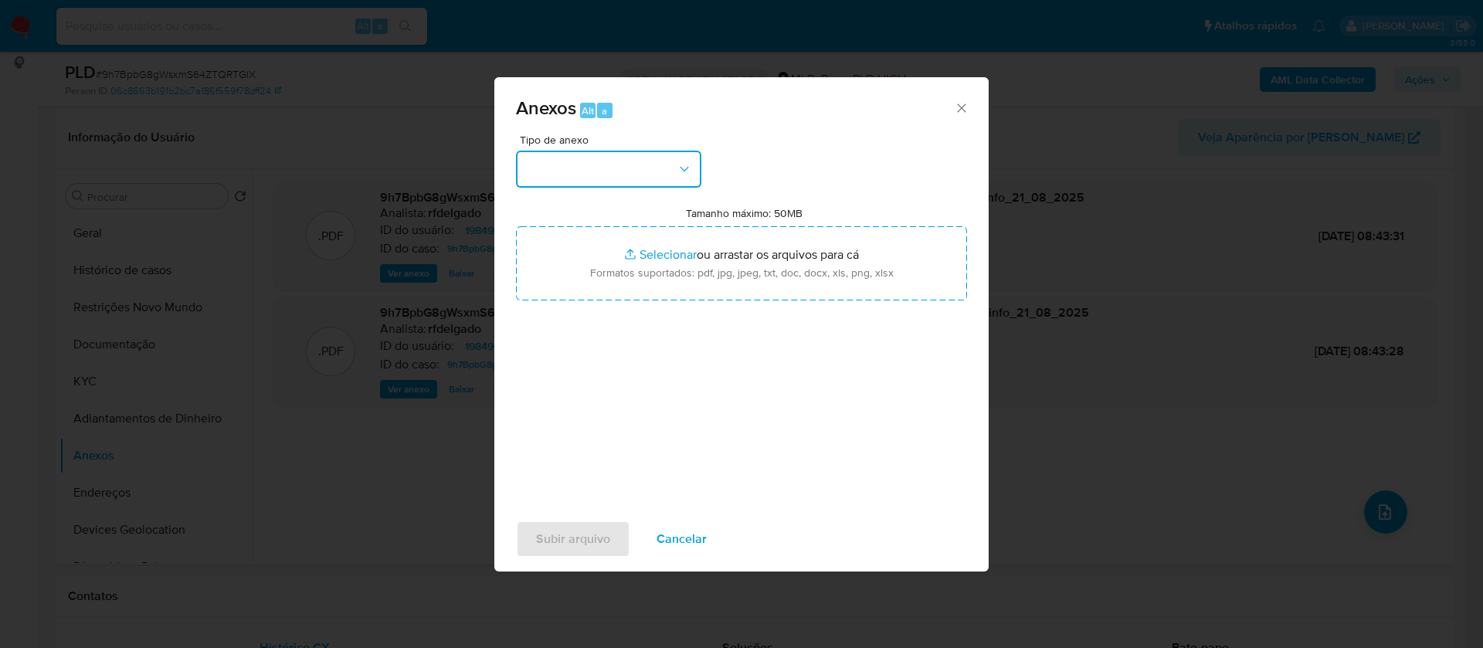
click at [667, 165] on button "button" at bounding box center [608, 169] width 185 height 37
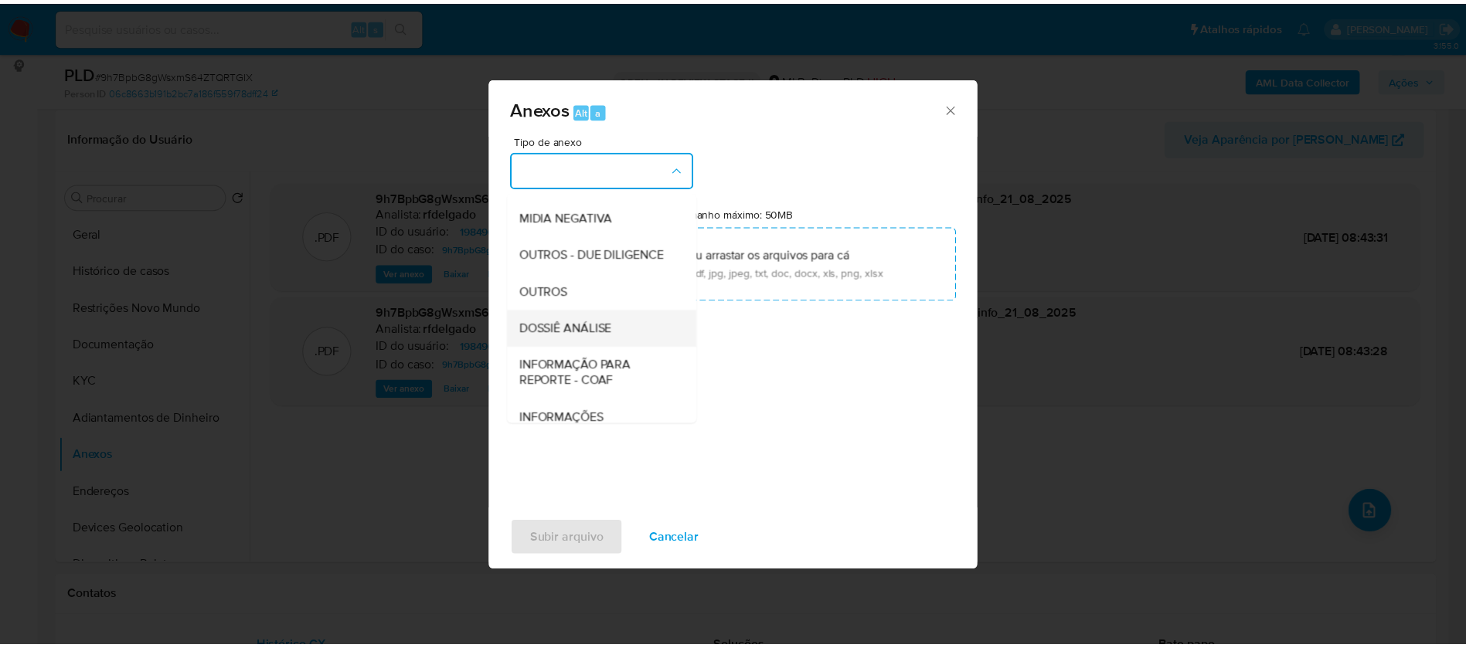
scroll to position [232, 0]
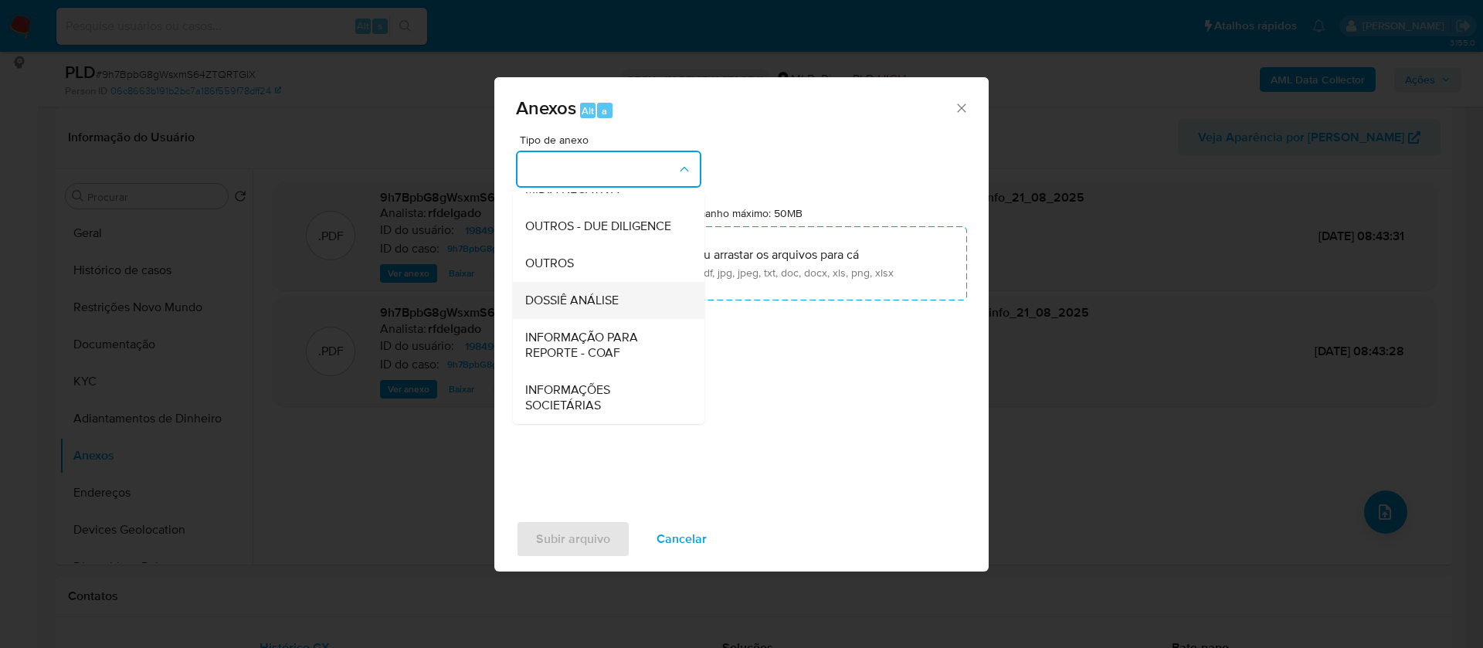
click at [619, 301] on span "DOSSIÊ ANÁLISE" at bounding box center [571, 300] width 93 height 15
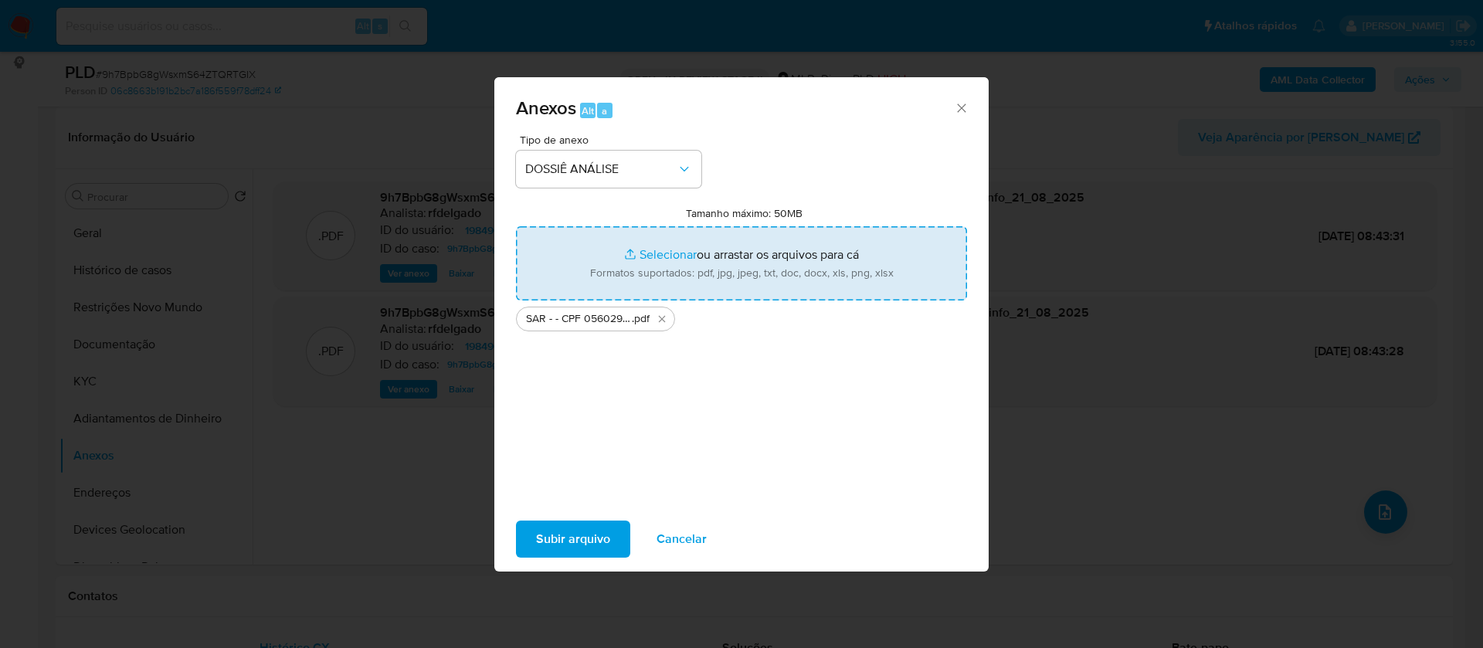
type input "C:\fakepath\Mulan 198496440_2025_08_19_18_35_52.xlsx"
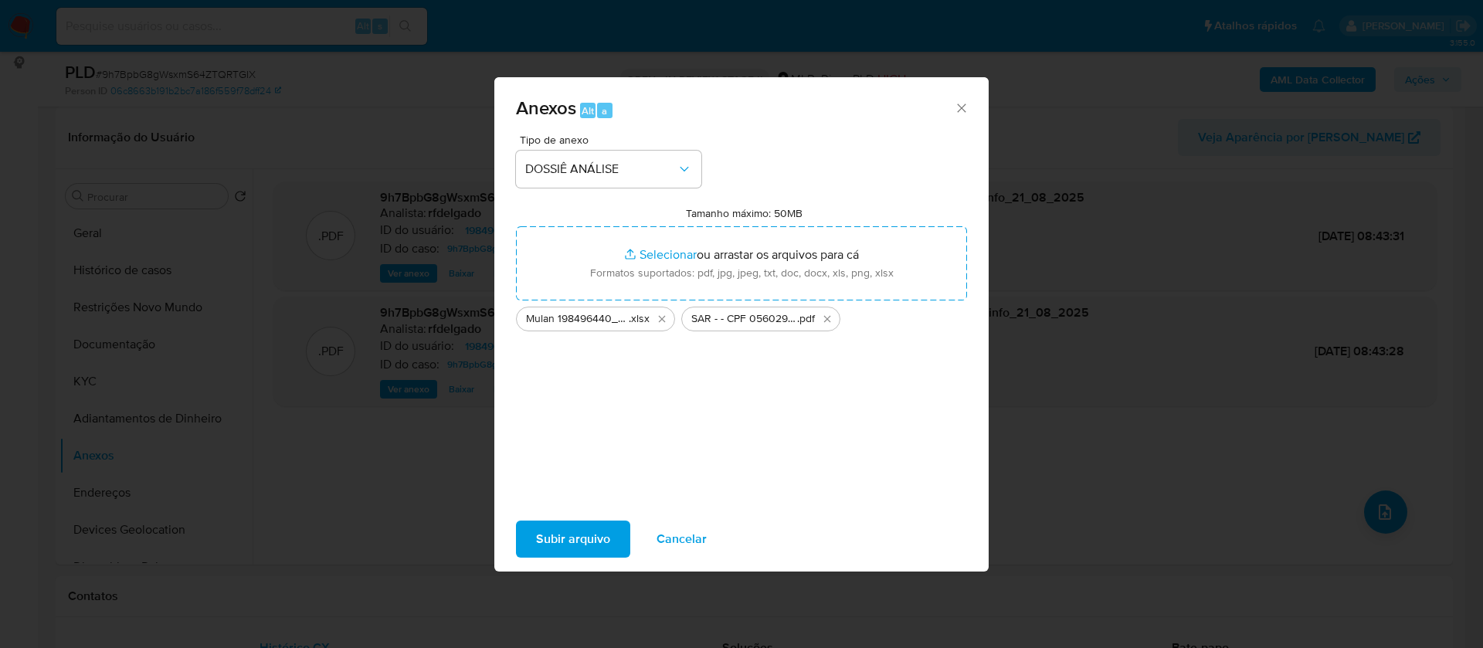
click at [562, 541] on span "Subir arquivo" at bounding box center [573, 539] width 74 height 34
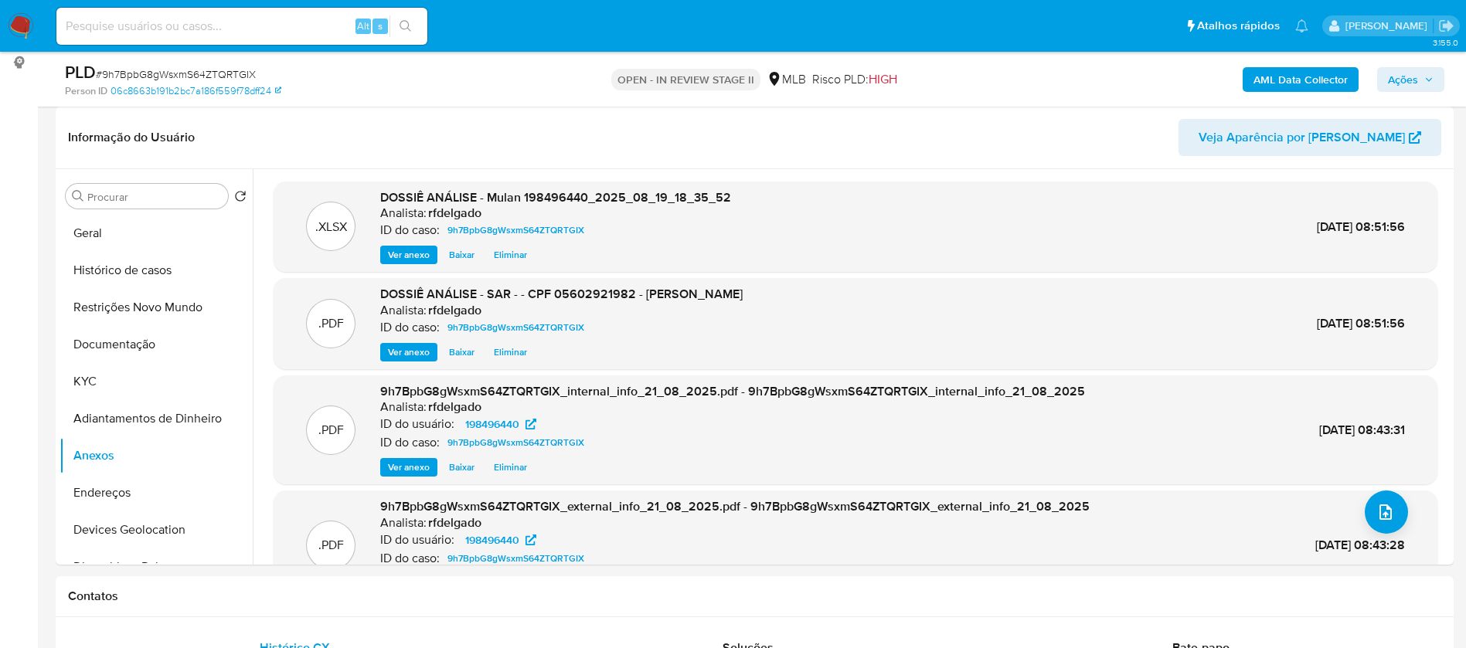
click at [1434, 79] on button "Ações" at bounding box center [1410, 79] width 67 height 25
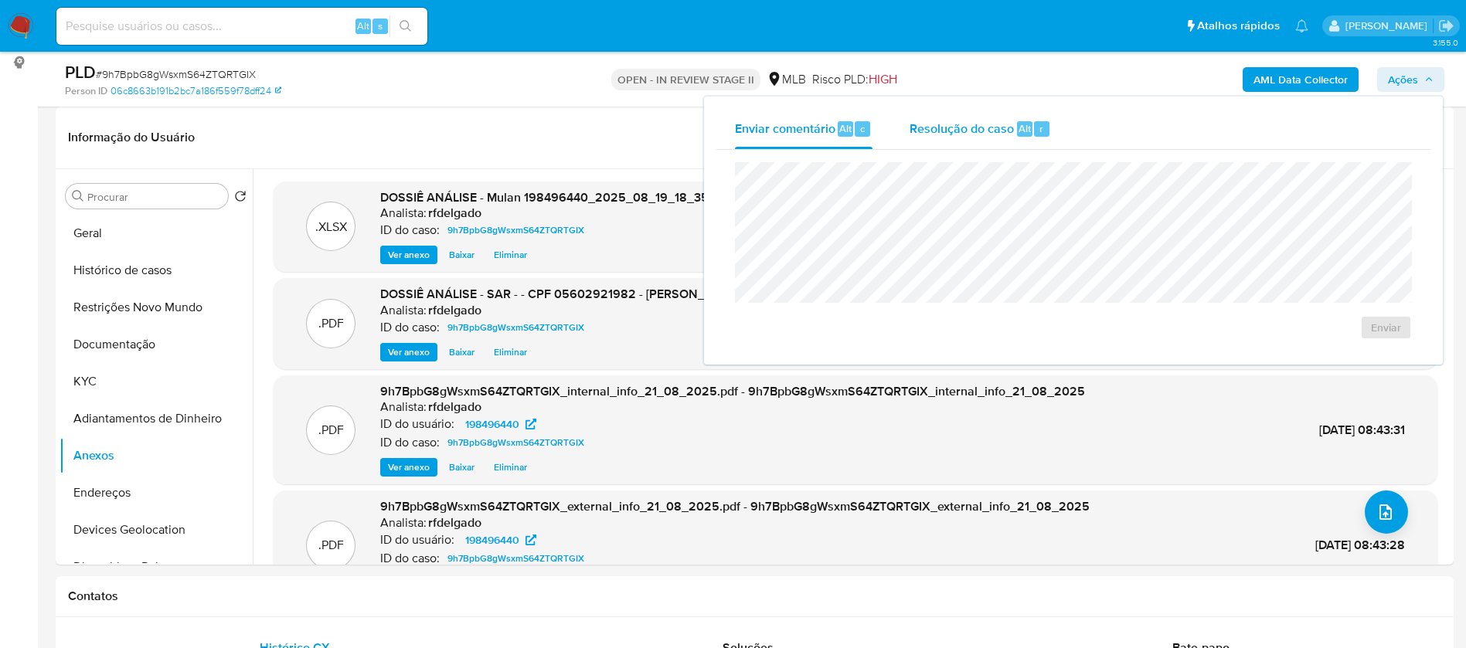
click at [986, 126] on span "Resolução do caso" at bounding box center [961, 128] width 104 height 18
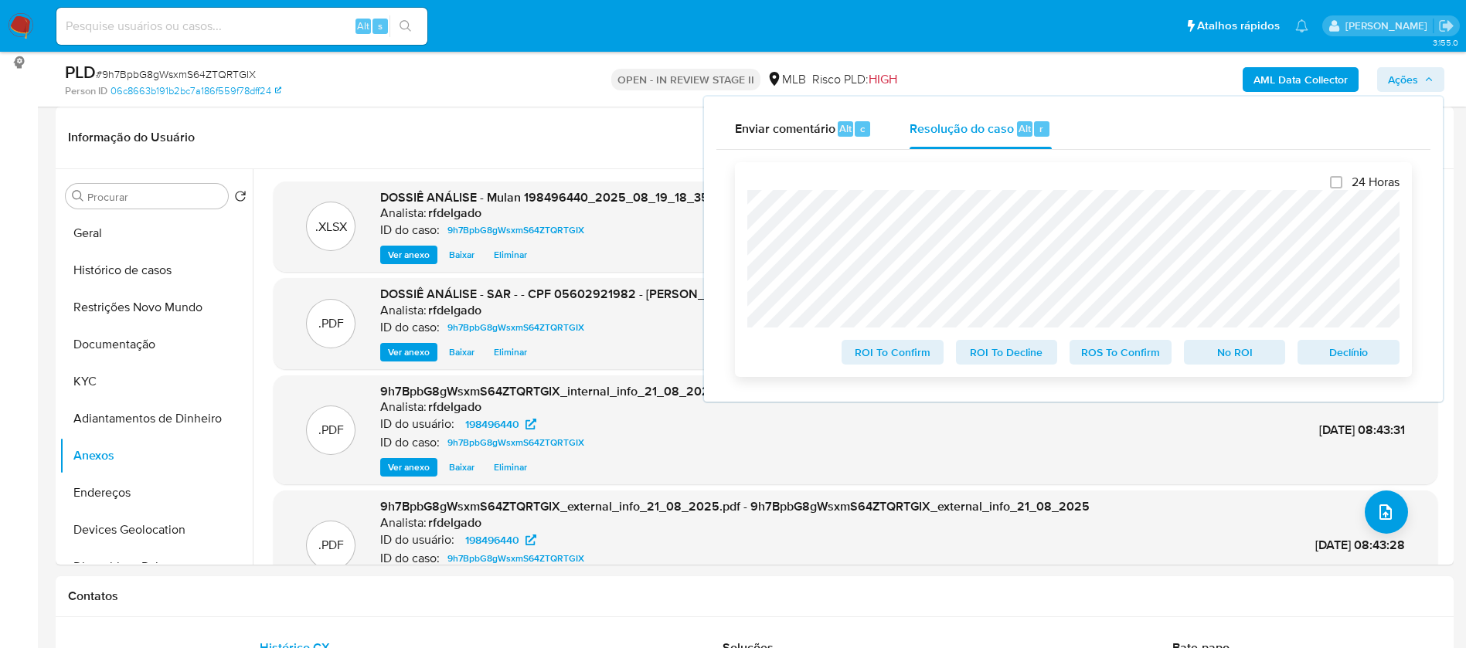
click at [1221, 355] on span "No ROI" at bounding box center [1234, 353] width 80 height 22
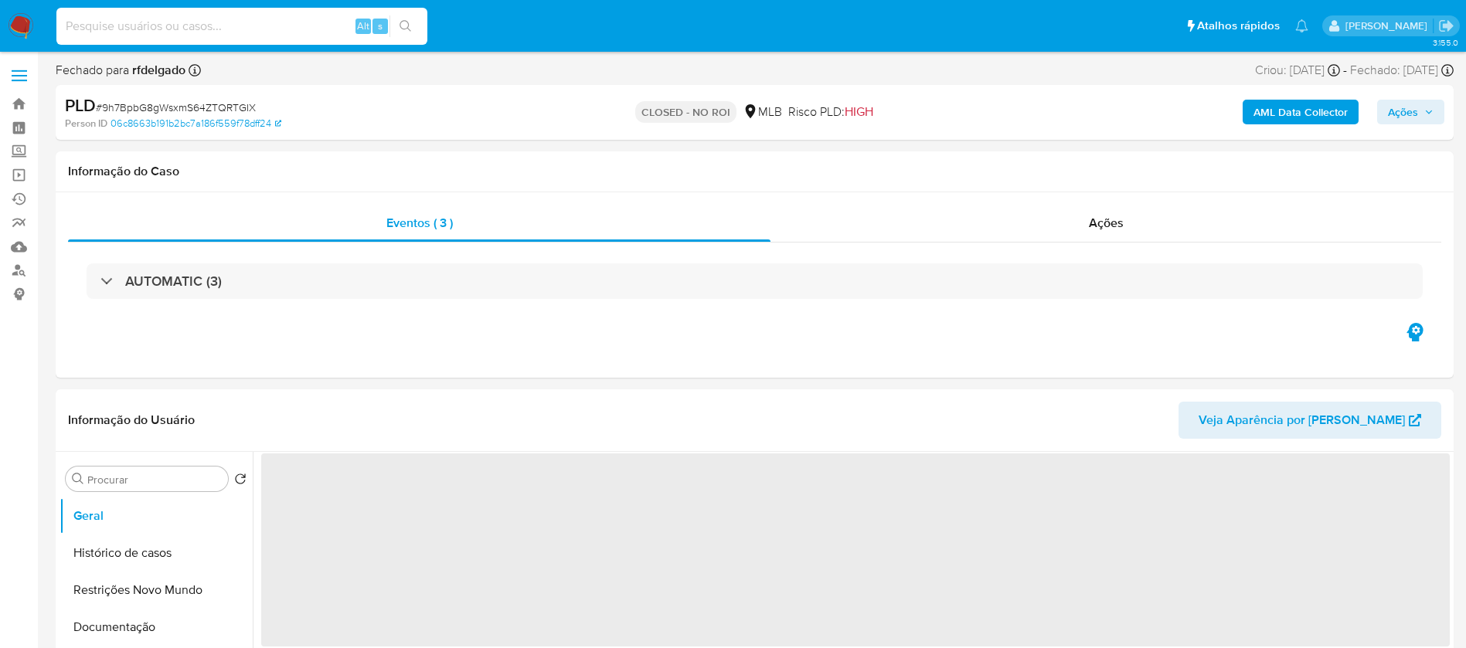
drag, startPoint x: 300, startPoint y: 22, endPoint x: 318, endPoint y: 23, distance: 17.8
click at [300, 21] on input at bounding box center [241, 26] width 371 height 20
paste input "Oh5pojxBnfTKZv9H5Y0JE6q8"
type input "Oh5pojxBnfTKZv9H5Y0JE6q8"
click at [403, 17] on button "search-icon" at bounding box center [405, 26] width 32 height 22
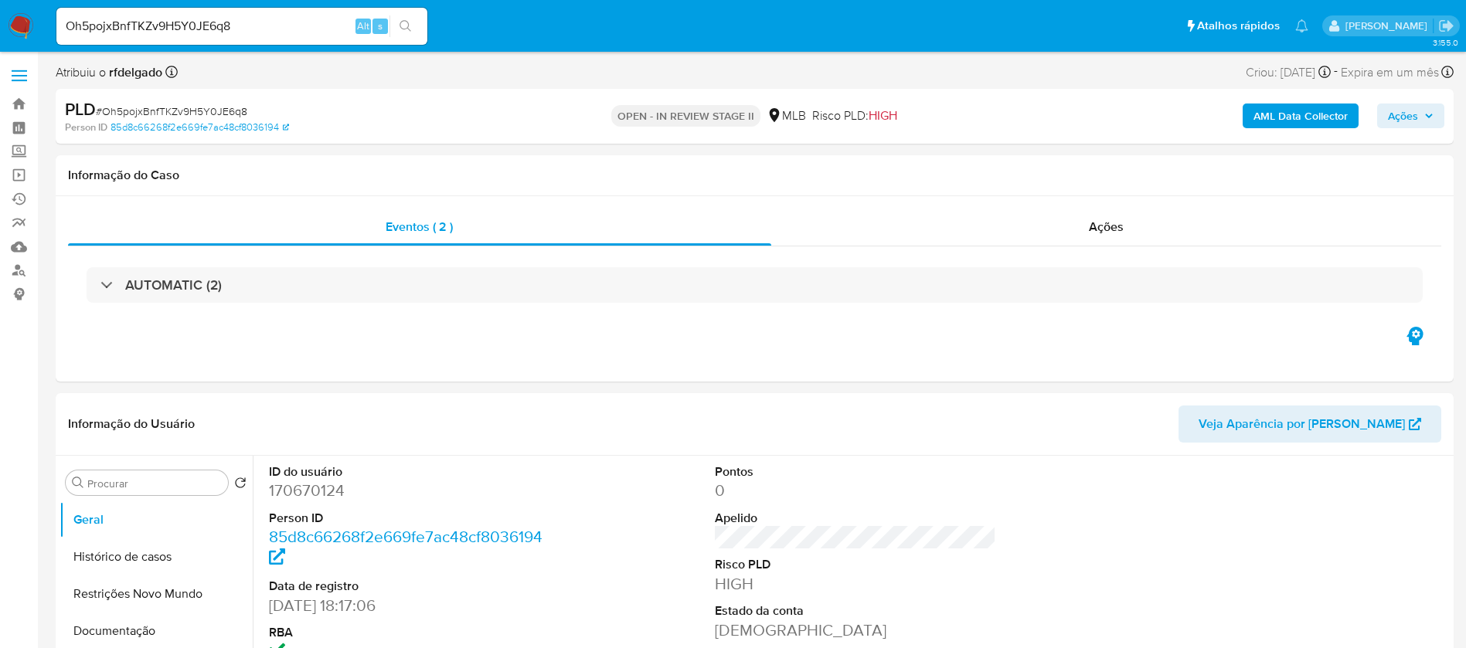
select select "10"
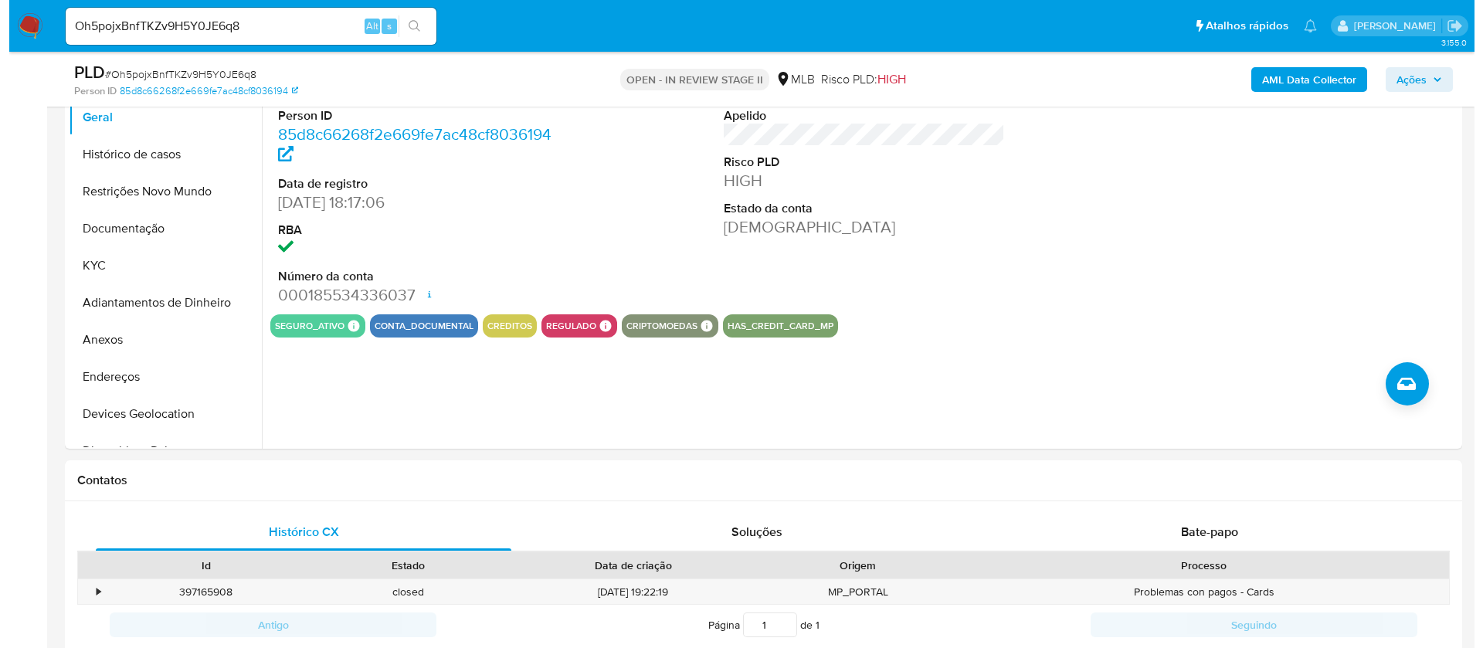
scroll to position [232, 0]
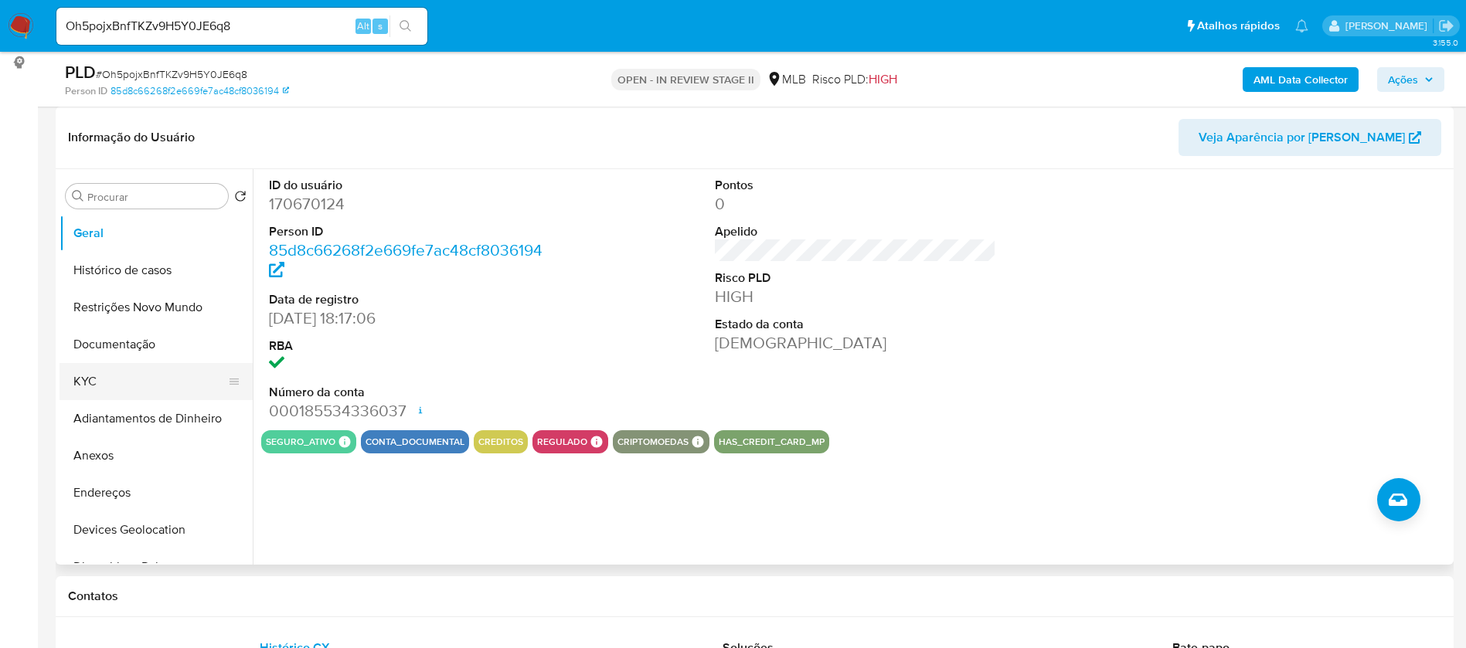
click at [95, 384] on button "KYC" at bounding box center [149, 381] width 181 height 37
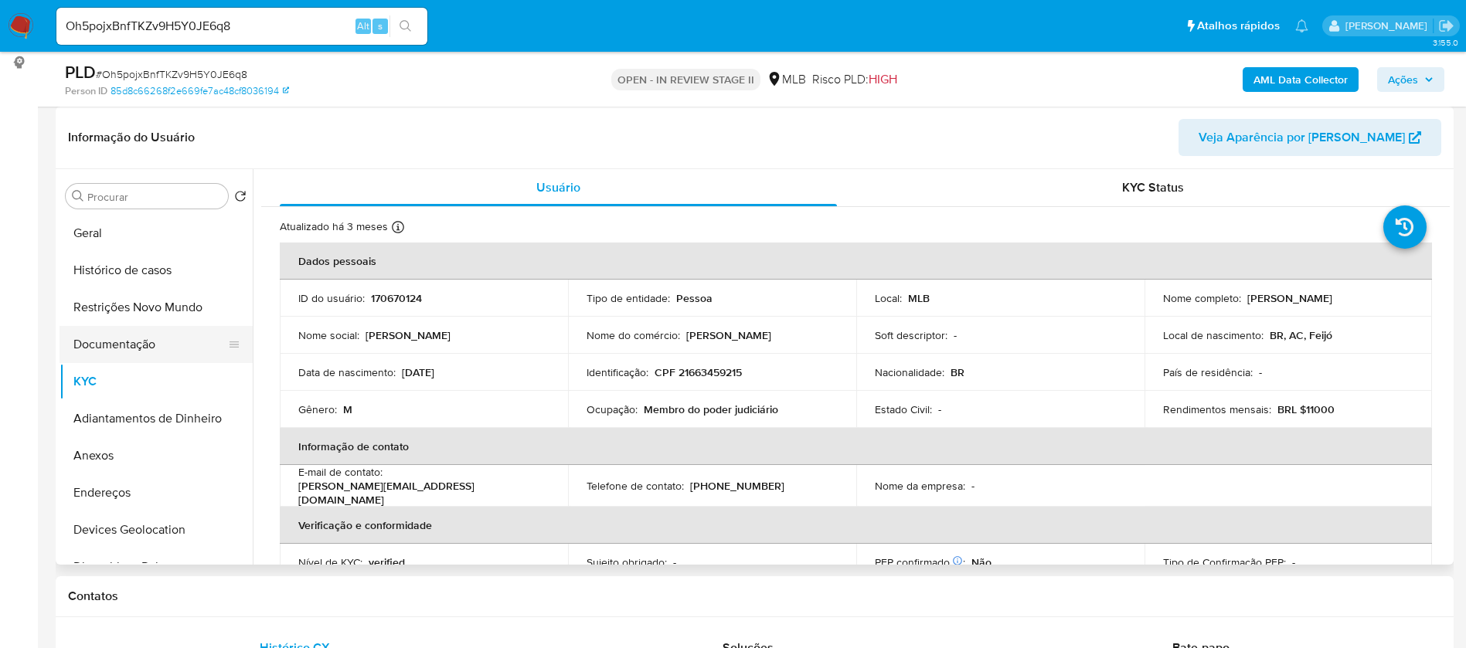
click at [146, 347] on button "Documentação" at bounding box center [149, 344] width 181 height 37
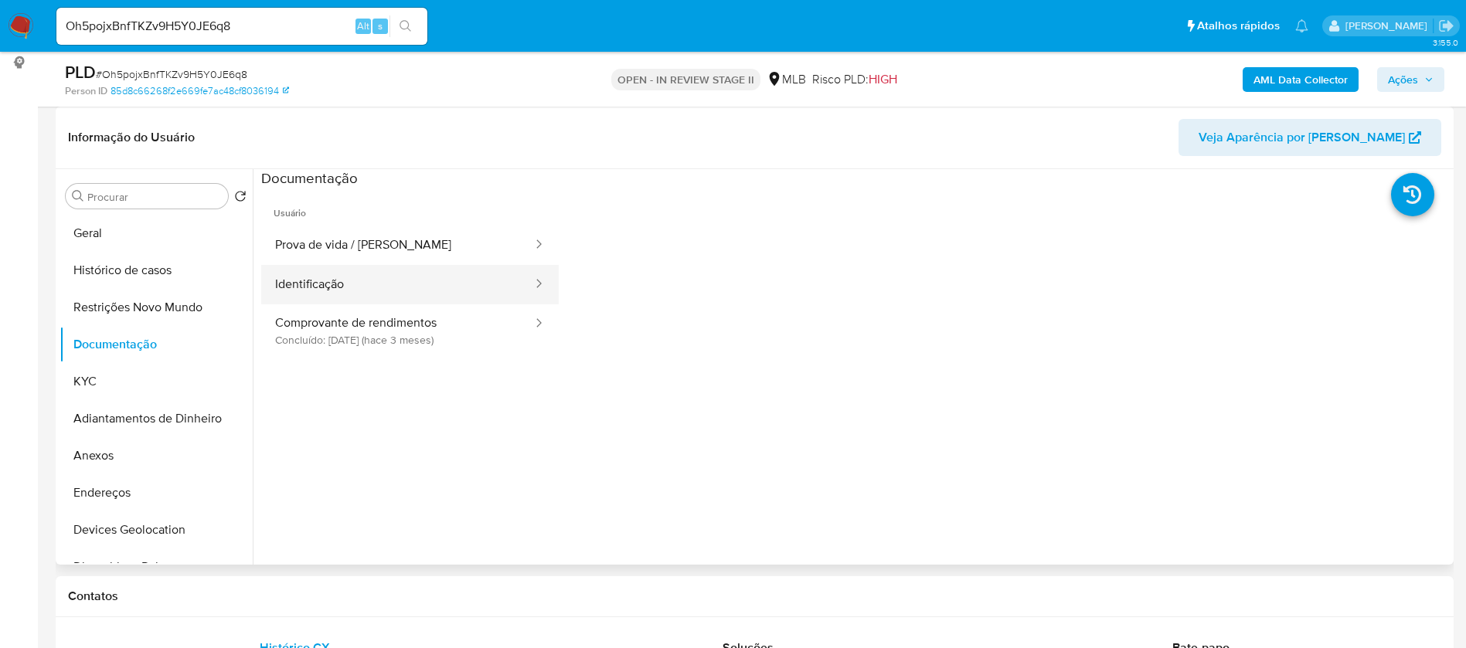
click at [359, 290] on button "Identificação" at bounding box center [397, 284] width 273 height 39
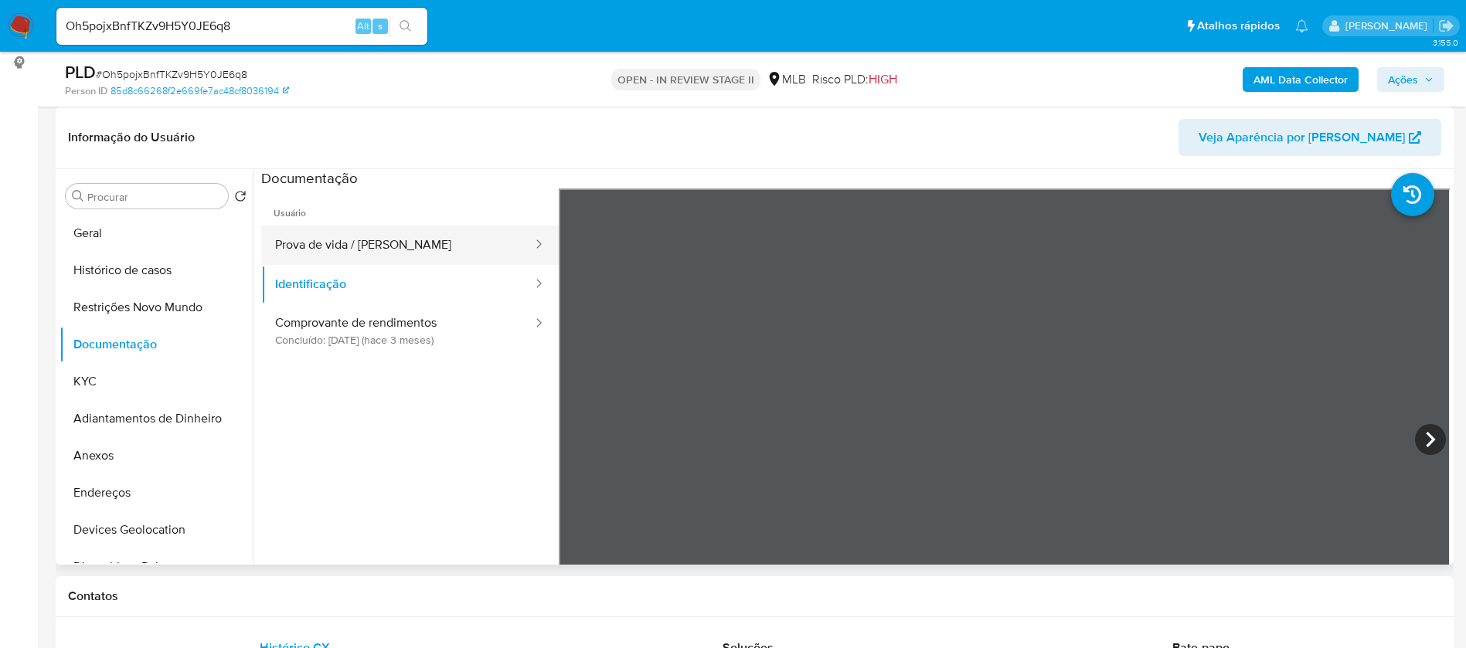
click at [440, 249] on button "Prova de vida / Selfie" at bounding box center [397, 245] width 273 height 39
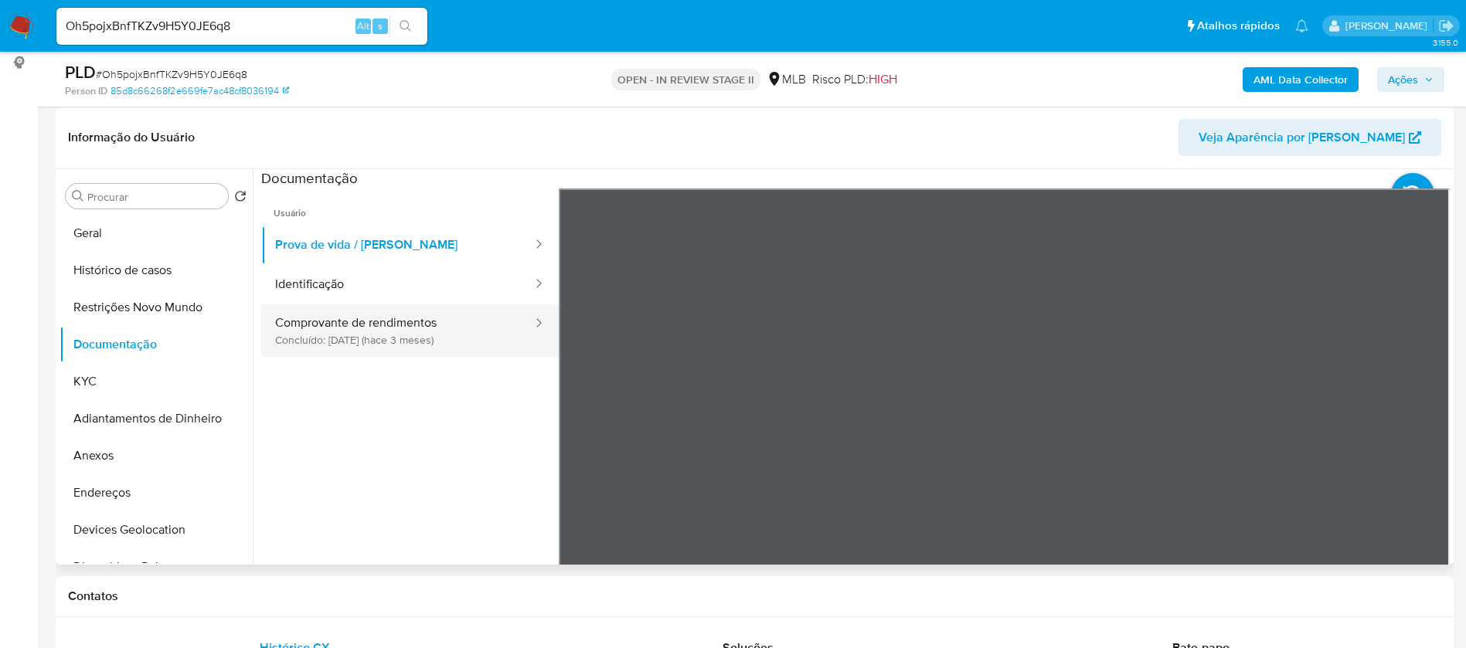
click at [450, 333] on button "Comprovante de rendimentos Concluído: 08/05/2025 (hace 3 meses)" at bounding box center [397, 330] width 273 height 53
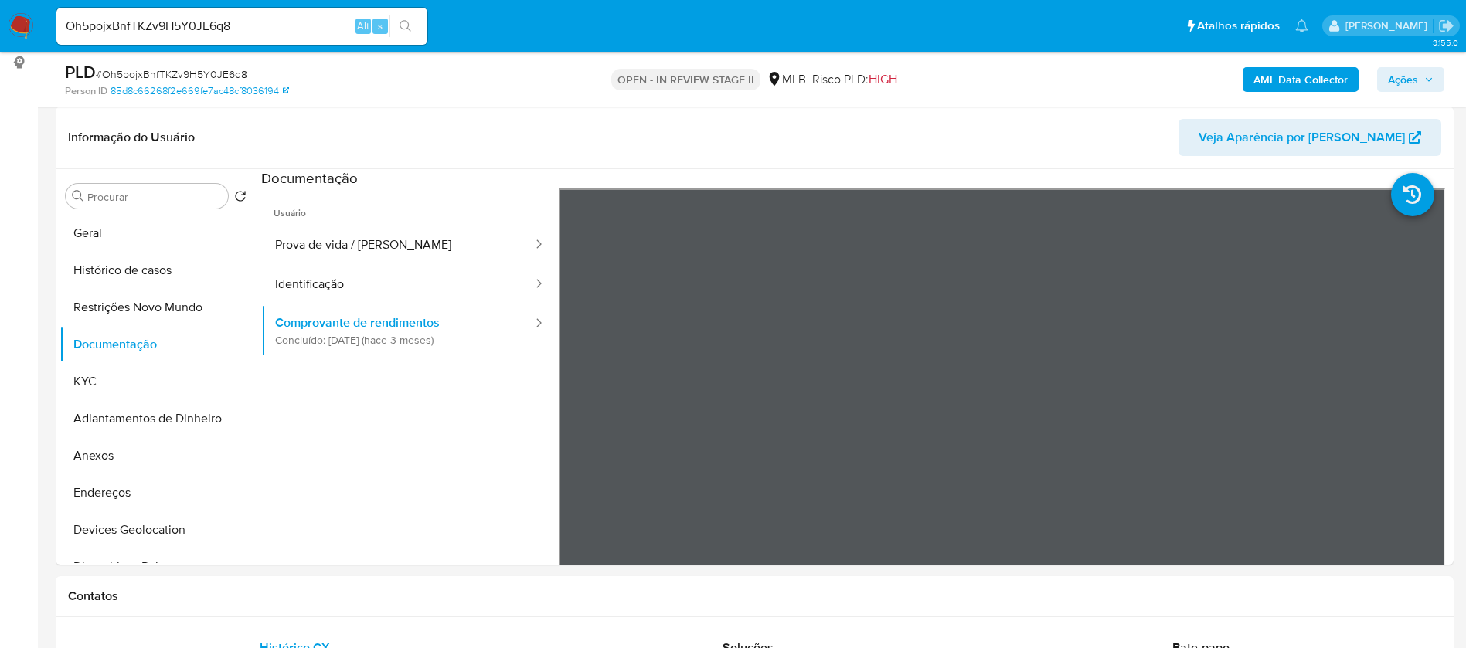
click at [1325, 73] on b "AML Data Collector" at bounding box center [1300, 79] width 94 height 25
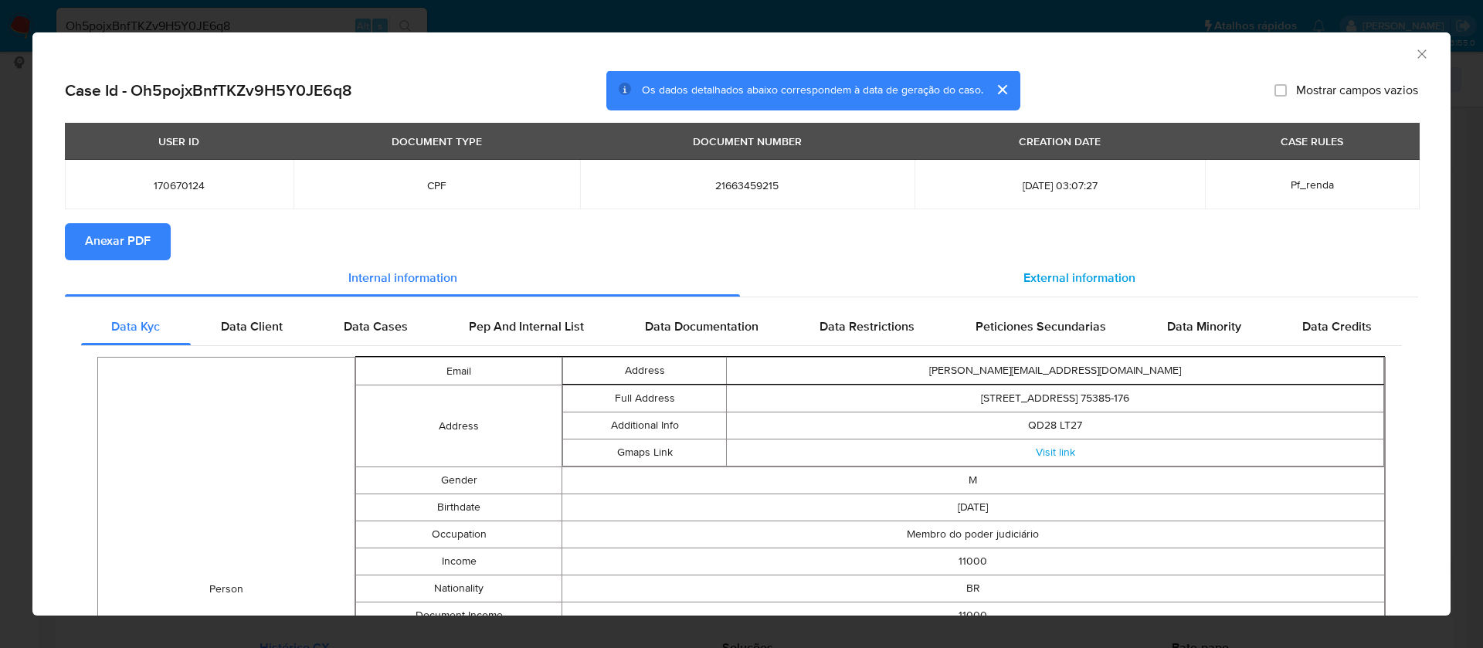
click at [1021, 266] on div "External information" at bounding box center [1079, 278] width 678 height 37
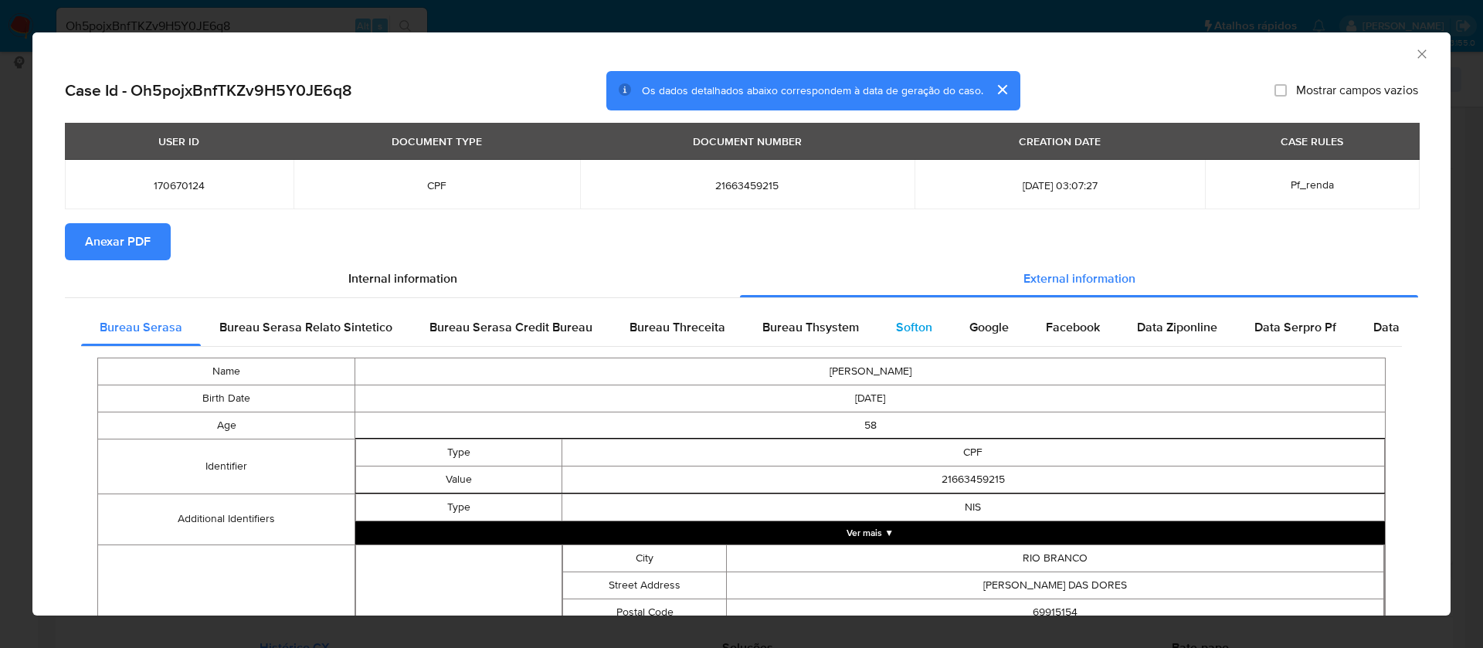
click at [899, 324] on span "Softon" at bounding box center [914, 327] width 36 height 18
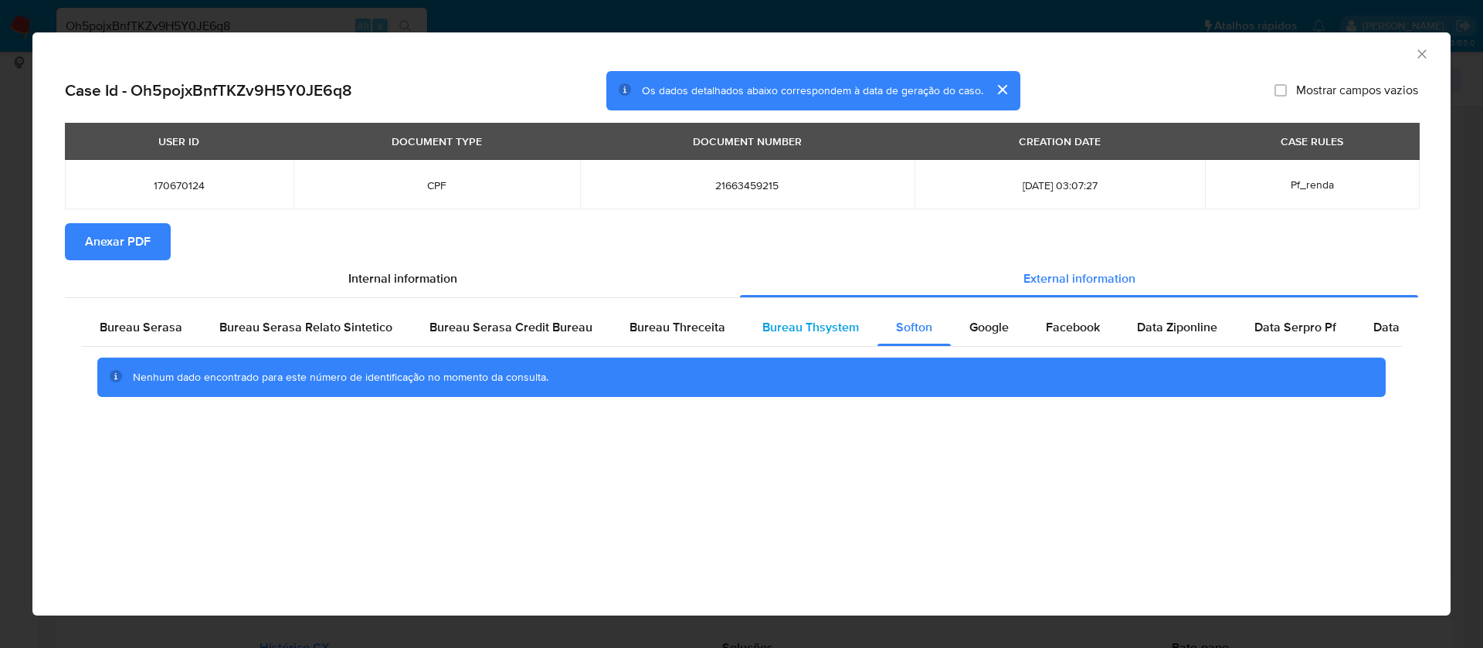
click at [812, 334] on span "Bureau Thsystem" at bounding box center [811, 327] width 97 height 18
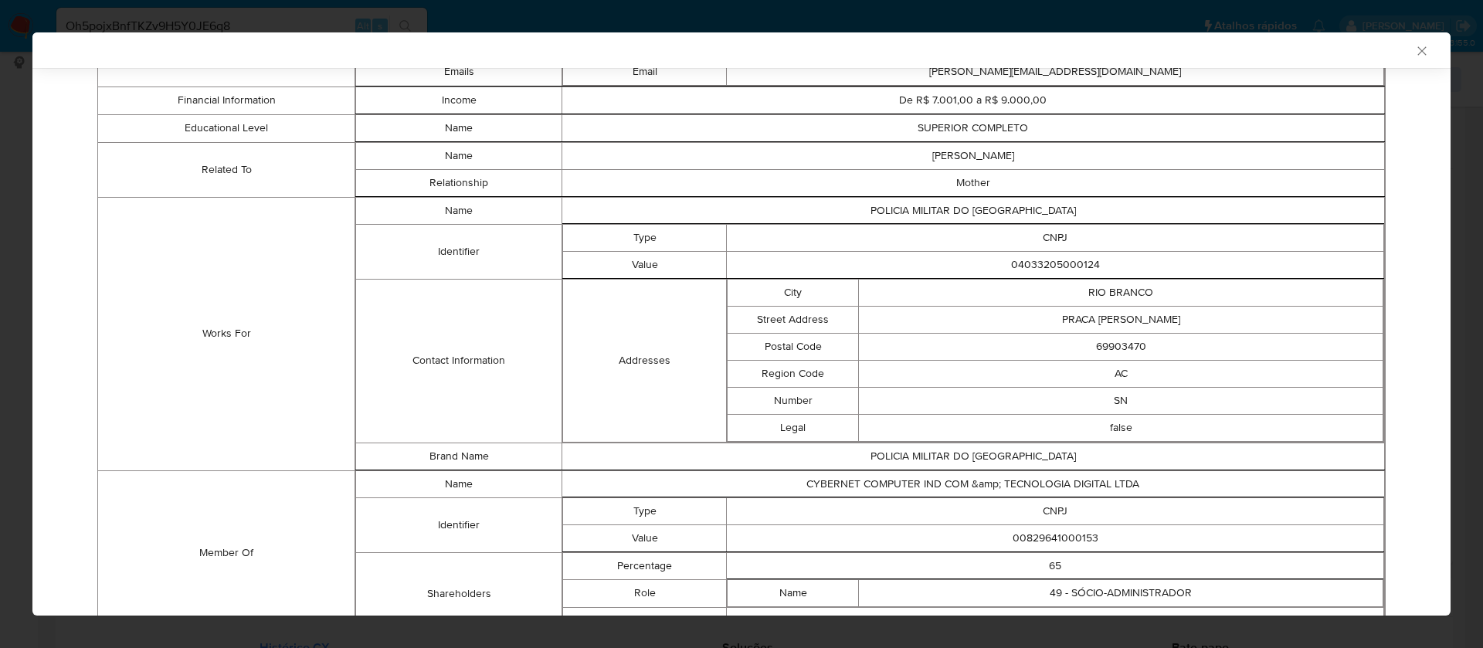
scroll to position [989, 0]
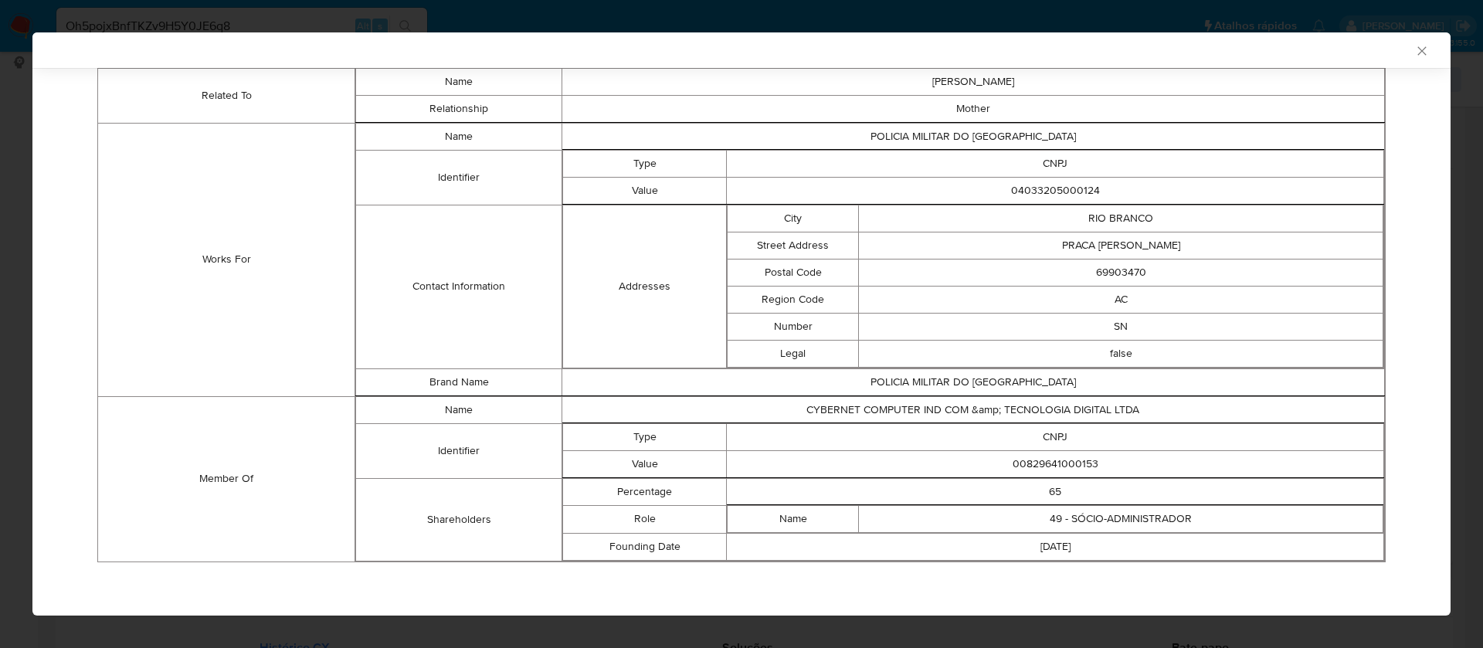
click at [1038, 465] on td "00829641000153" at bounding box center [1056, 463] width 658 height 27
copy td "00829641000153"
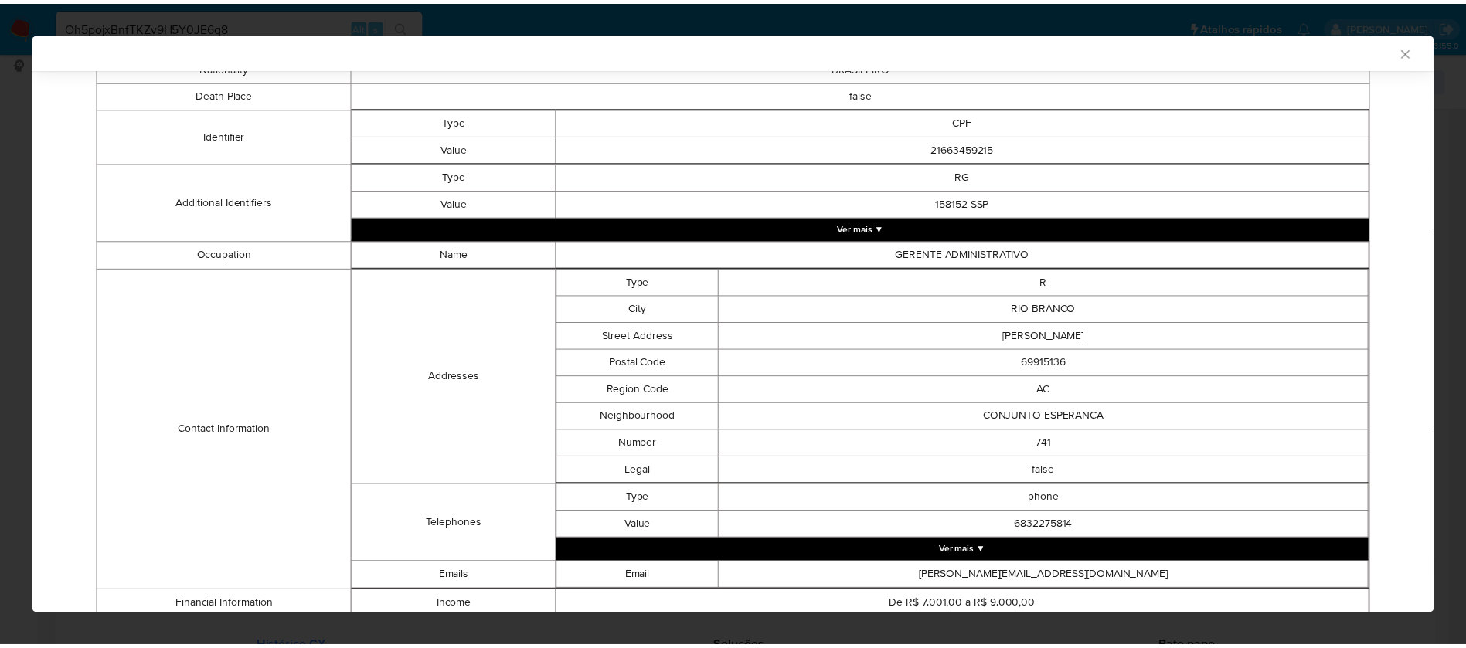
scroll to position [0, 0]
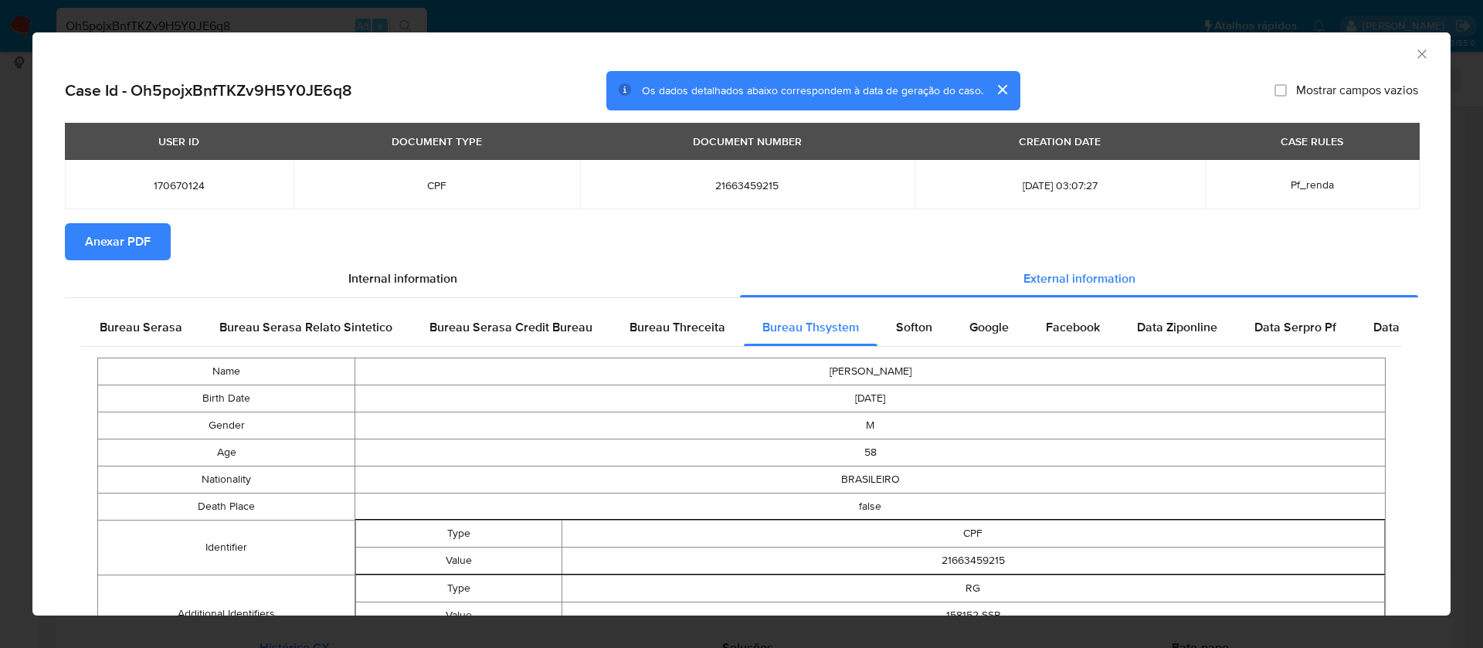
click at [109, 243] on span "Anexar PDF" at bounding box center [118, 242] width 66 height 34
click at [1415, 56] on icon "Fechar a janela" at bounding box center [1422, 53] width 15 height 15
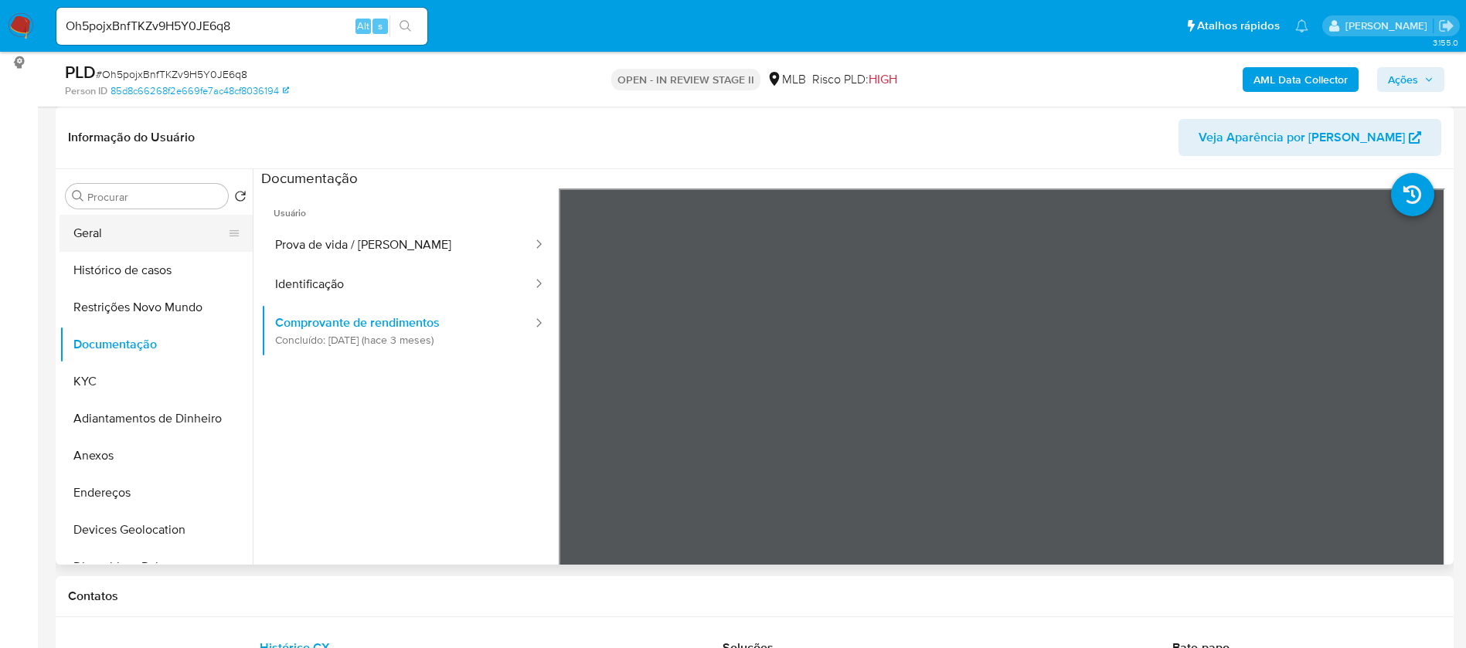
click at [122, 223] on button "Geral" at bounding box center [149, 233] width 181 height 37
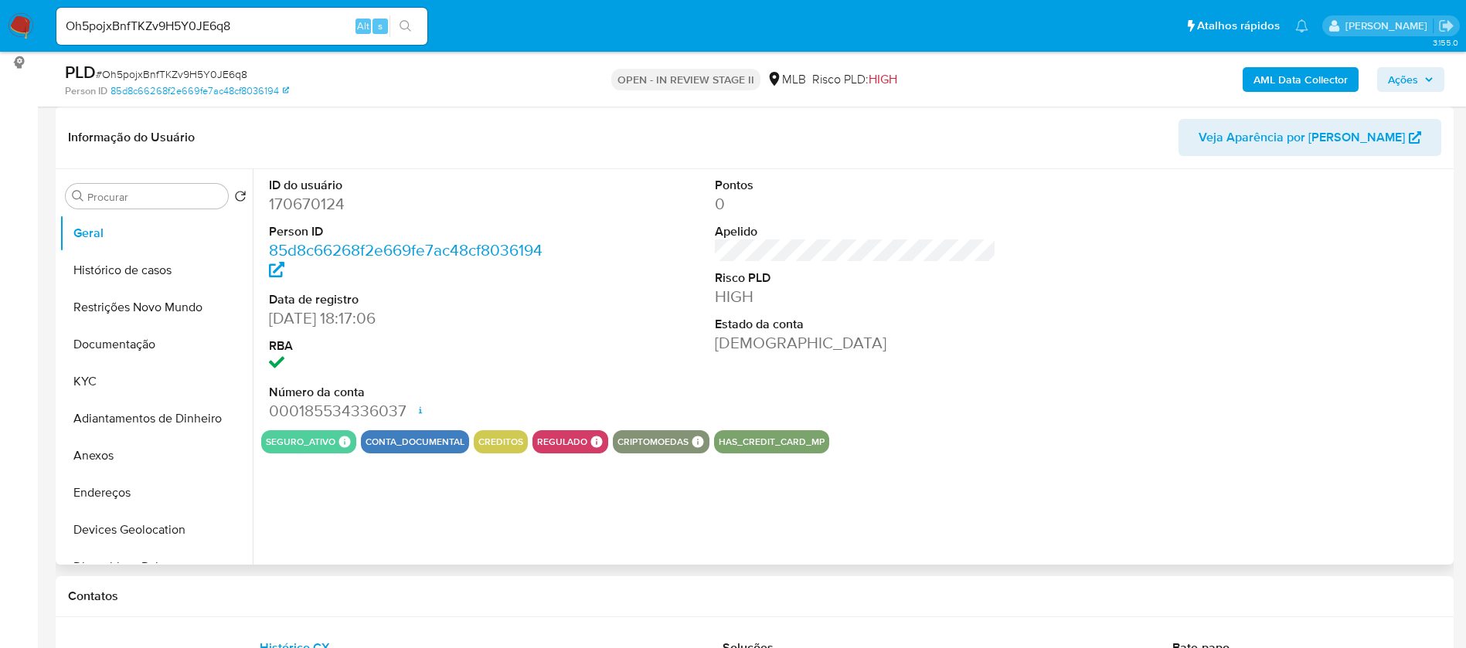
click at [314, 201] on dd "170670124" at bounding box center [410, 204] width 282 height 22
copy dd "170670124"
